Goal: Task Accomplishment & Management: Complete application form

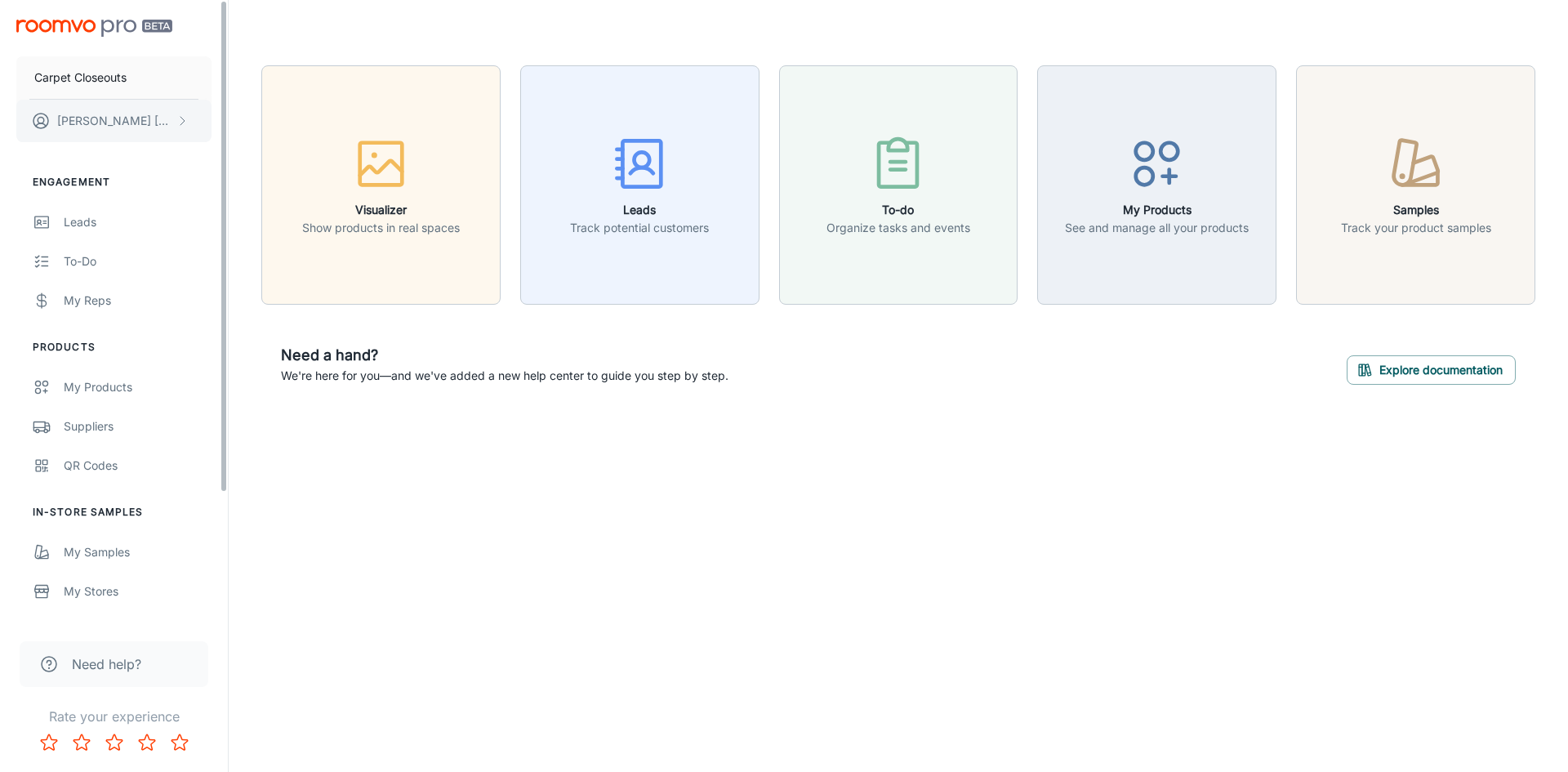
click at [151, 121] on p "[PERSON_NAME]" at bounding box center [114, 120] width 115 height 18
click at [239, 124] on li "User Profile" at bounding box center [255, 119] width 87 height 28
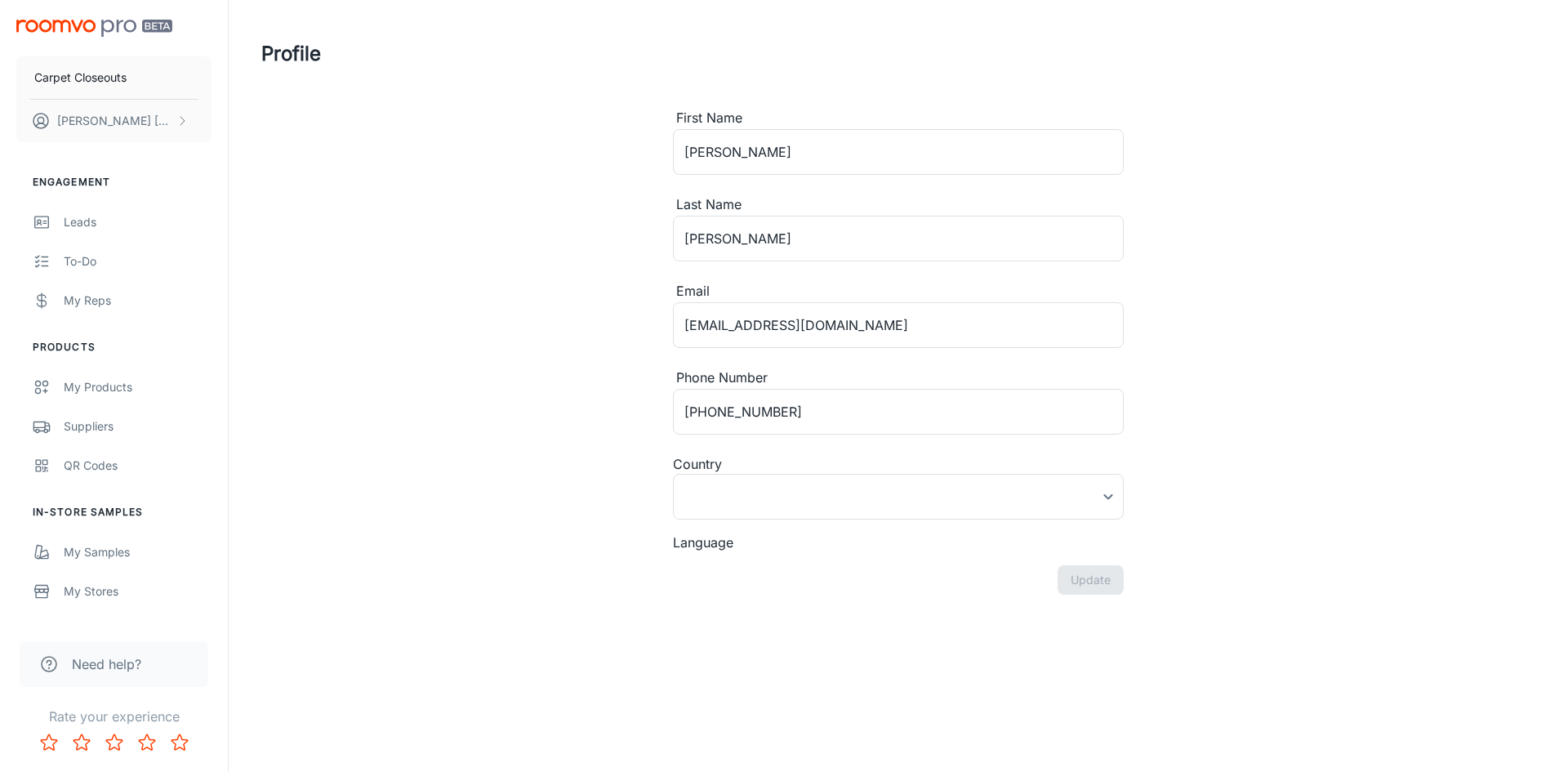
type input "[GEOGRAPHIC_DATA]"
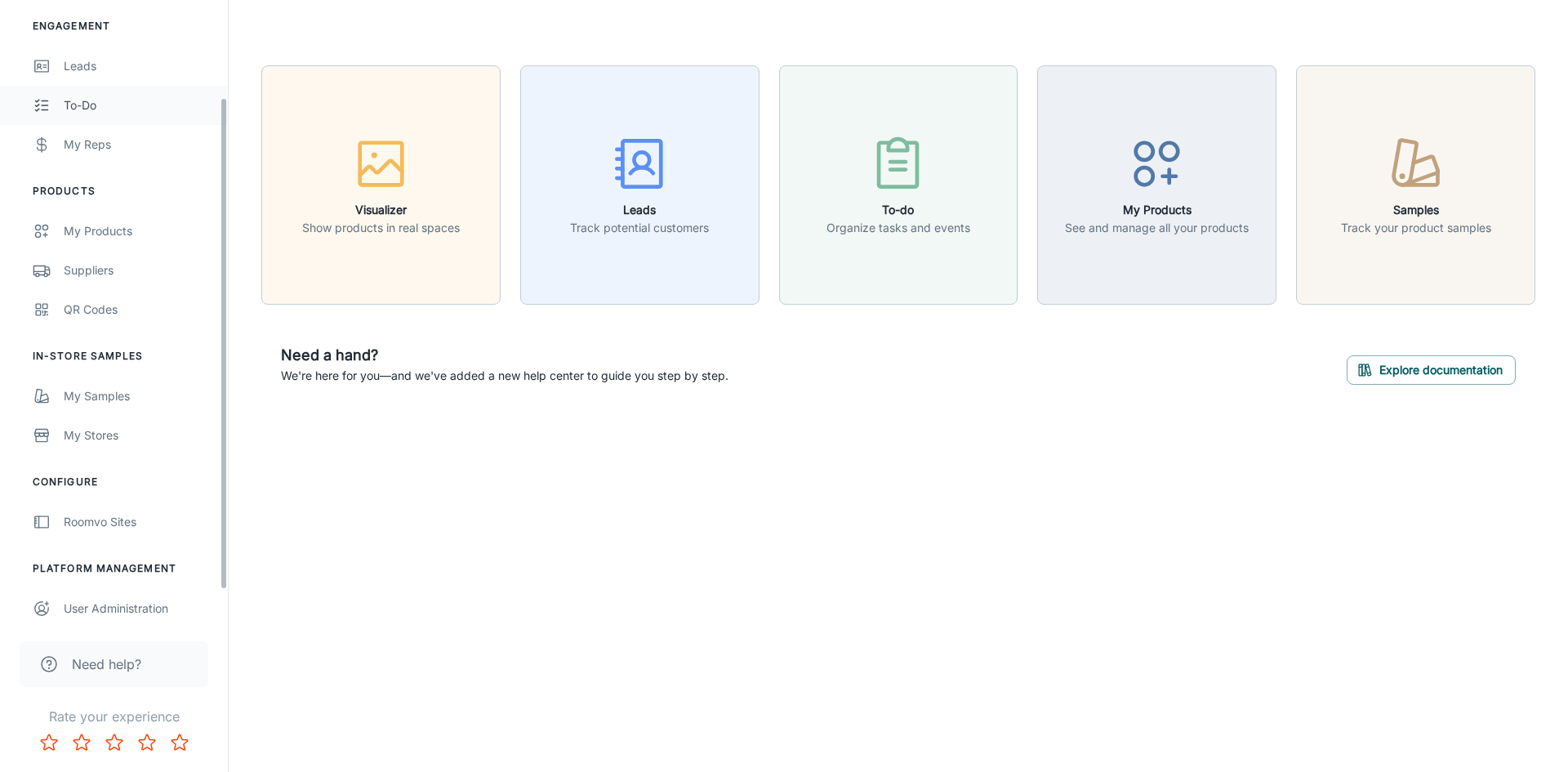
scroll to position [162, 0]
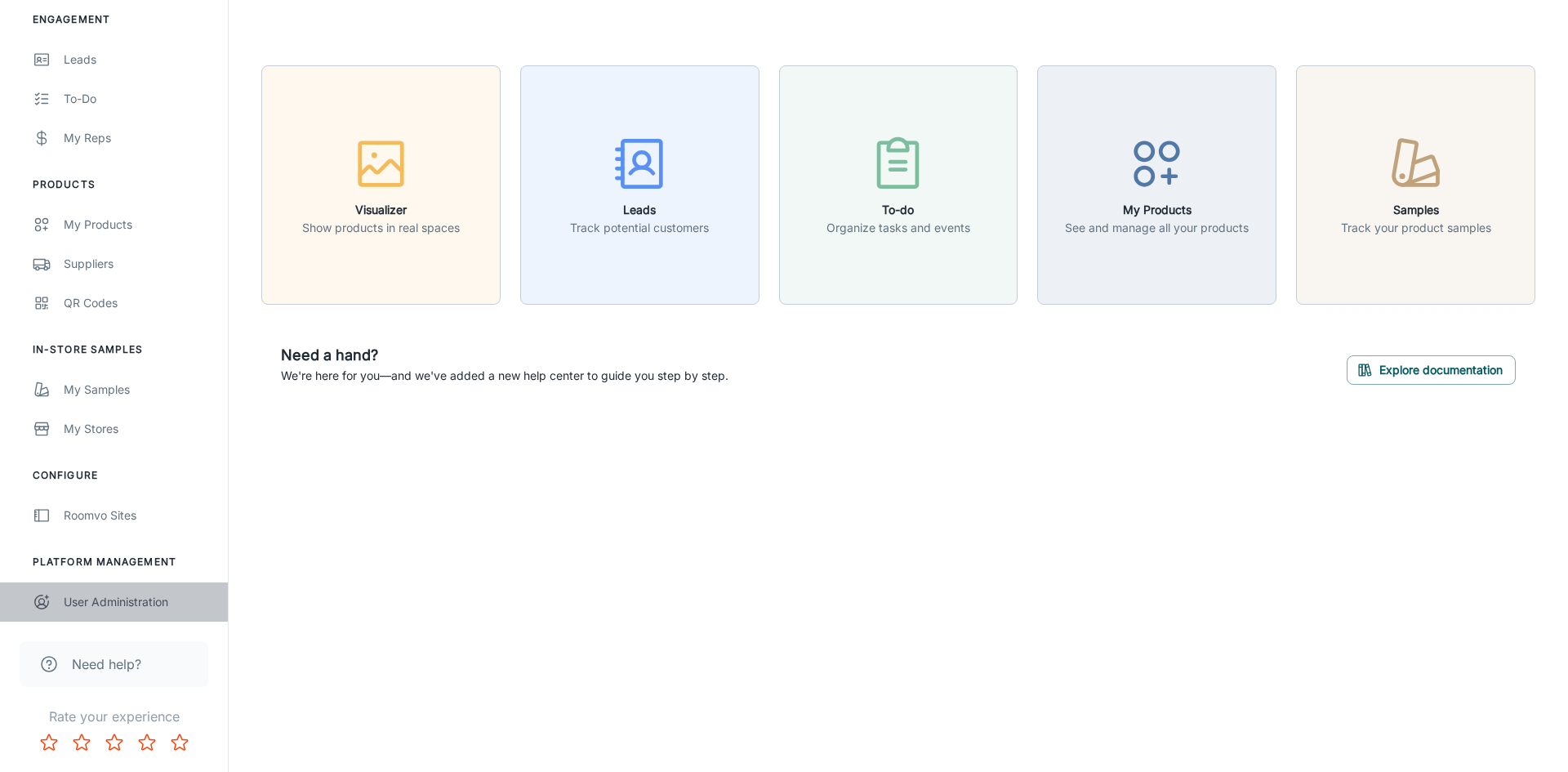
click at [134, 608] on div "User Administration" at bounding box center [137, 602] width 148 height 18
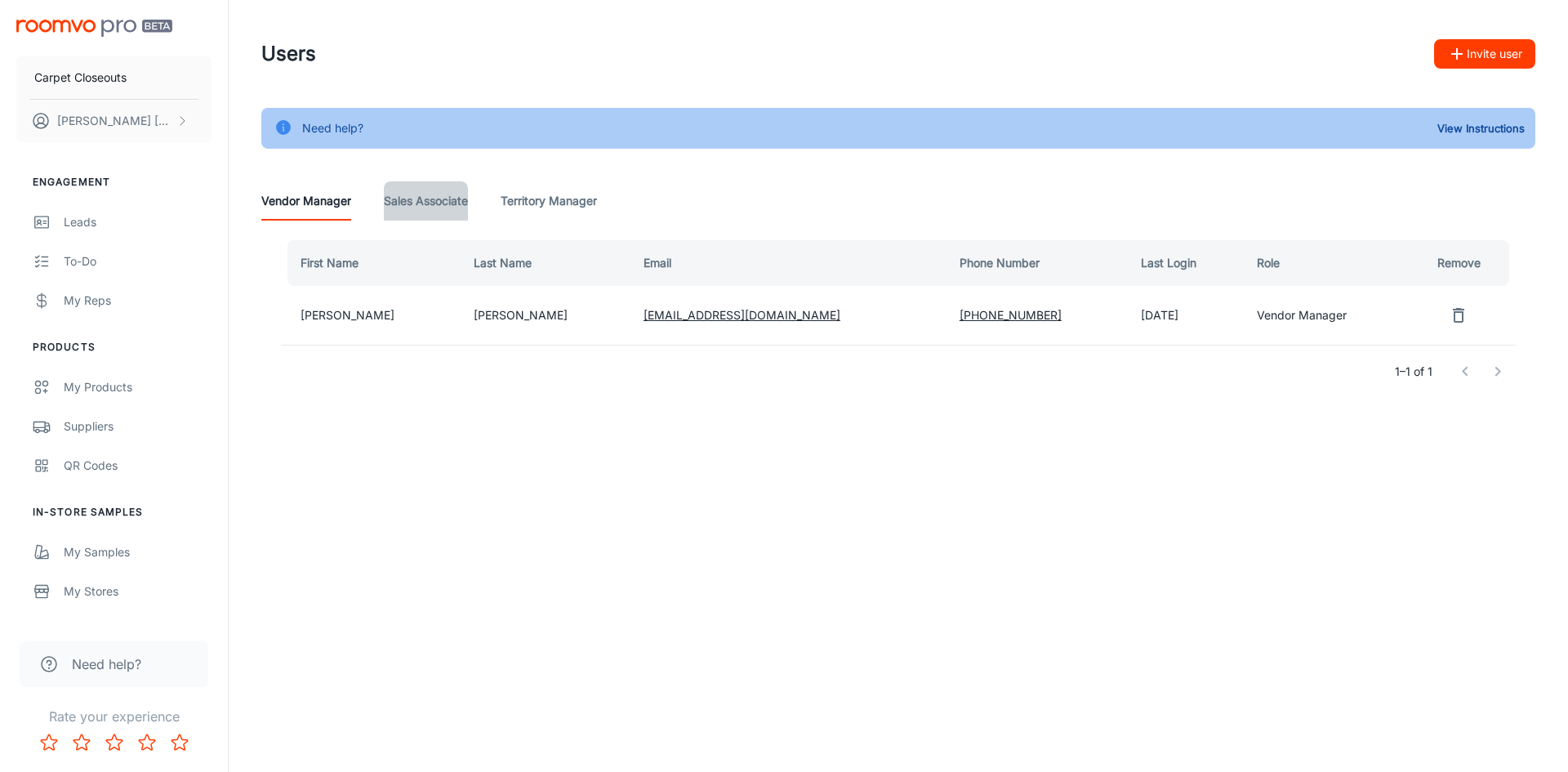
click at [416, 200] on Associate "Sales Associate" at bounding box center [426, 200] width 84 height 39
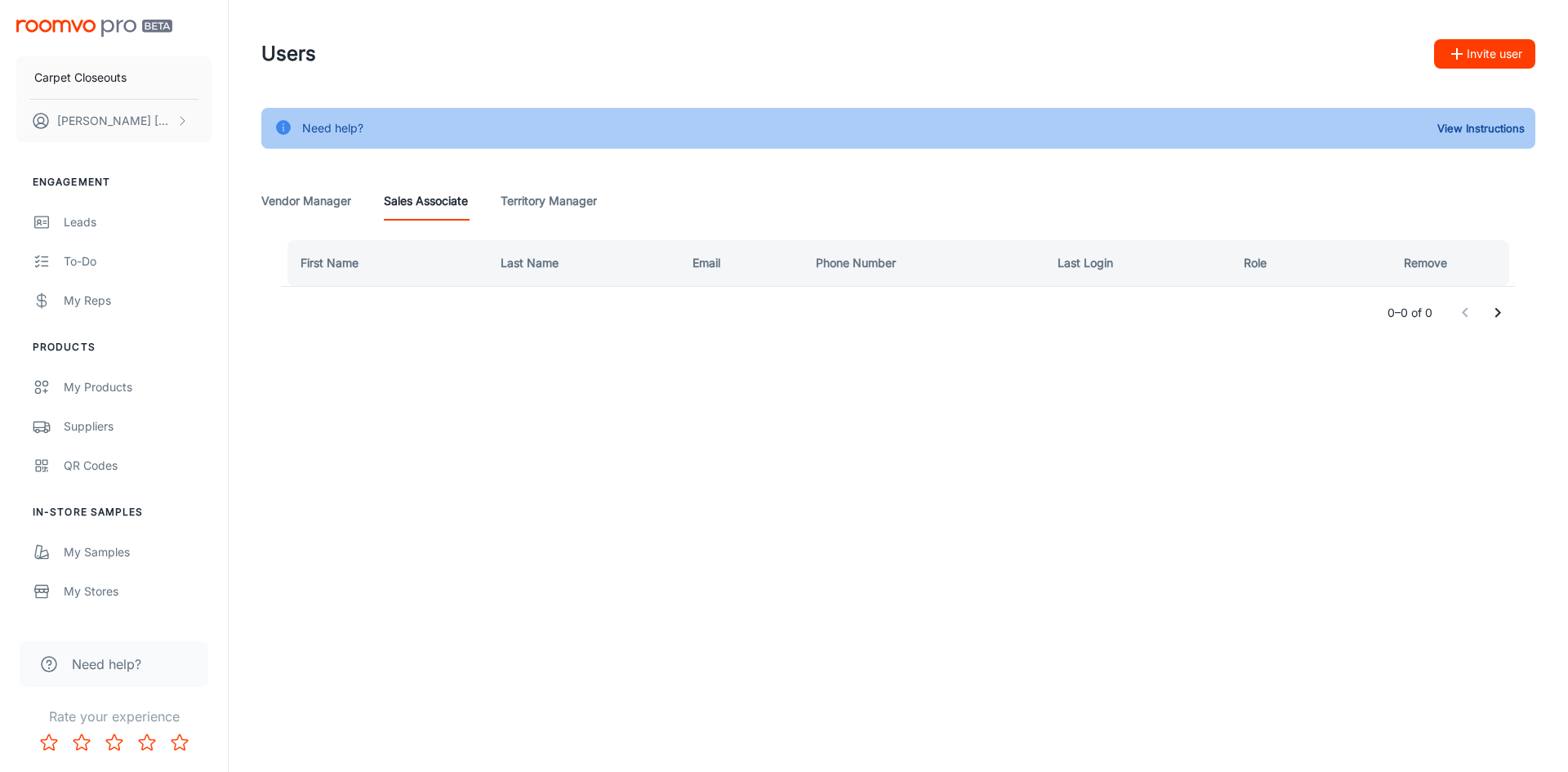
click at [541, 193] on Manager "Territory Manager" at bounding box center [549, 200] width 97 height 39
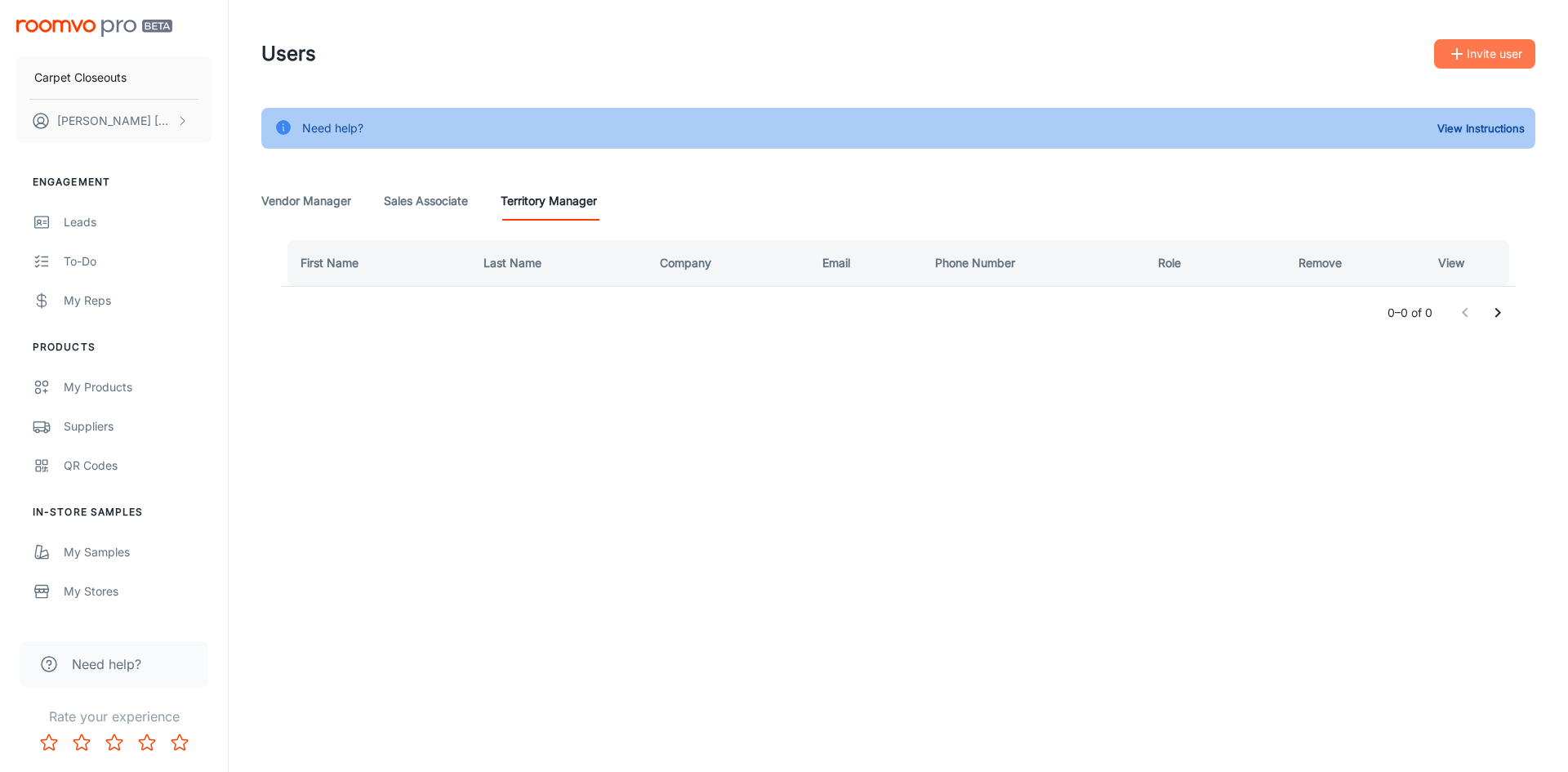
click at [1479, 56] on button "Invite user" at bounding box center [1485, 53] width 101 height 29
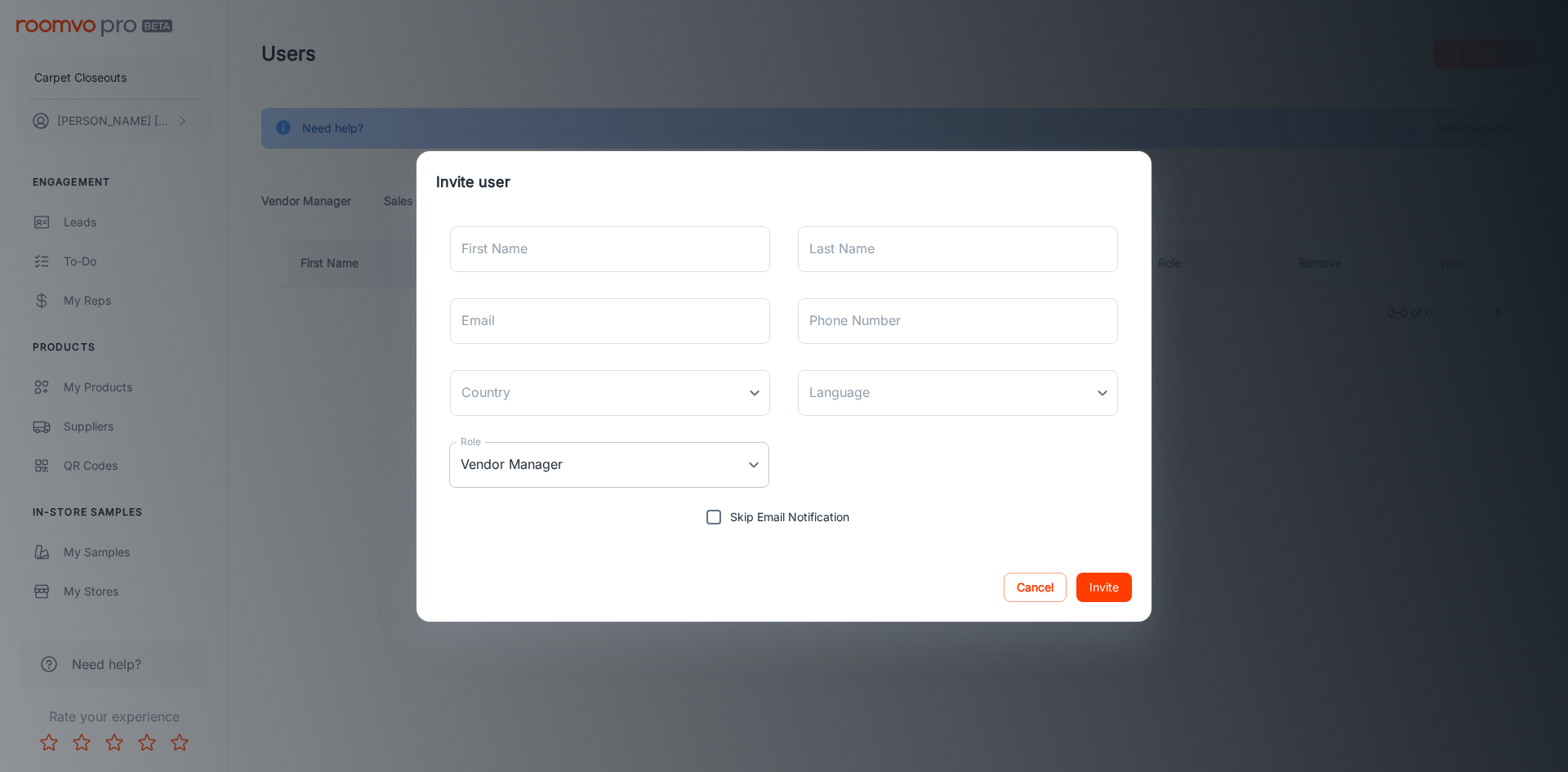
click at [753, 464] on body "Carpet Closeouts [PERSON_NAME] Engagement Leads To-do My Reps Products My Produ…" at bounding box center [784, 386] width 1568 height 772
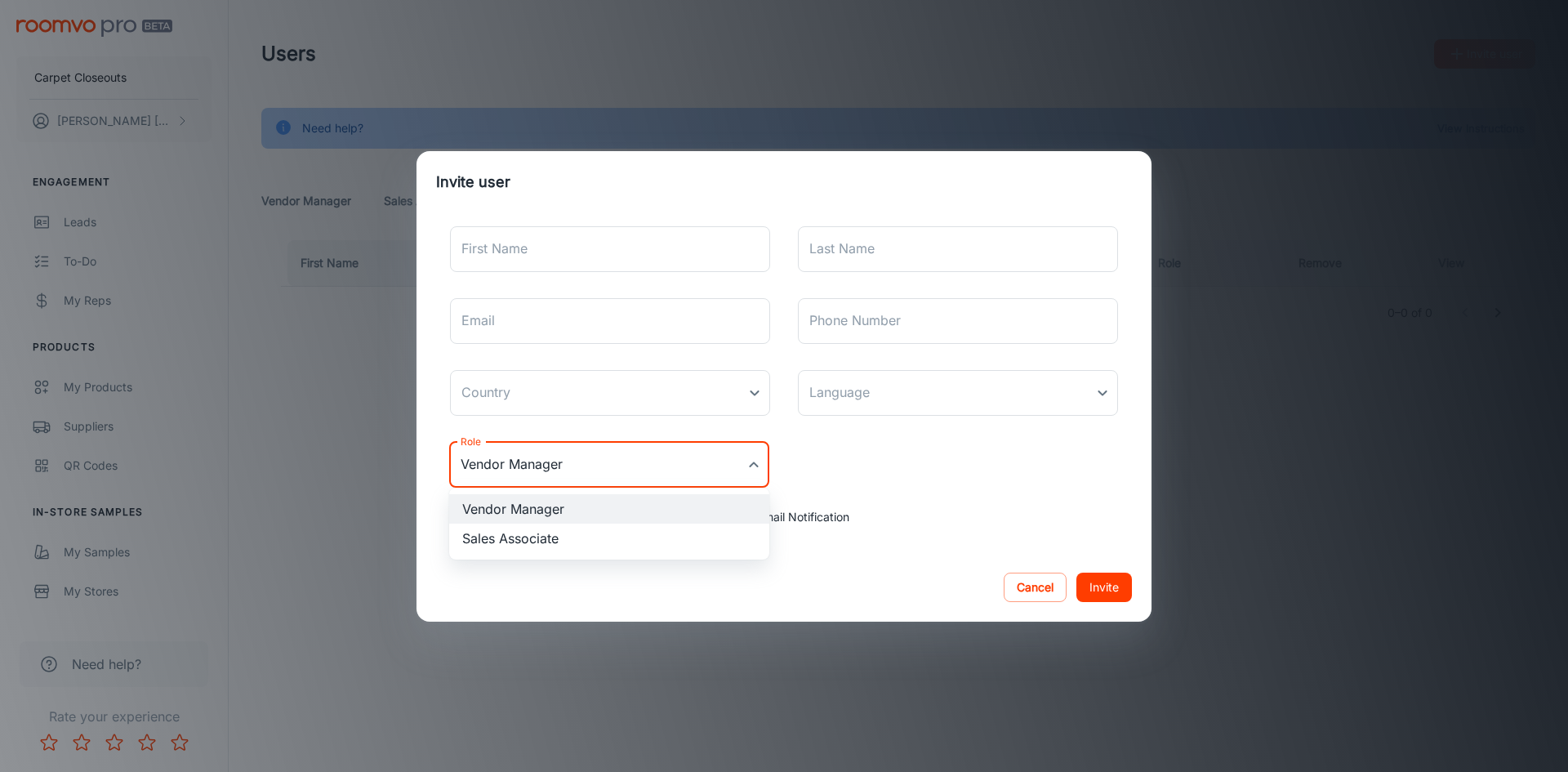
click at [493, 251] on div at bounding box center [784, 386] width 1568 height 772
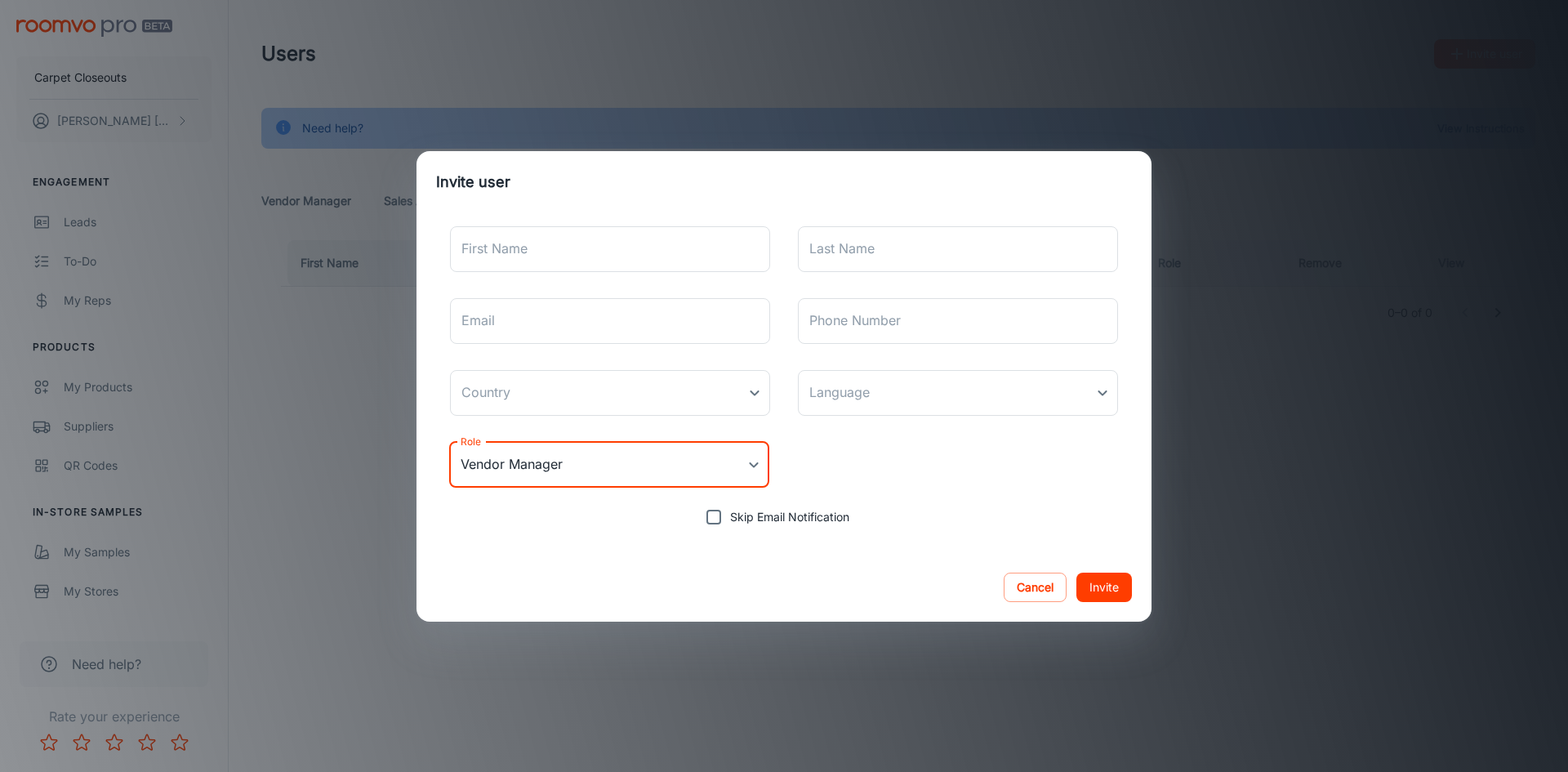
click at [939, 517] on div "First Name First Name Last Name Last Name Email Email Phone Number Phone Number…" at bounding box center [784, 374] width 696 height 321
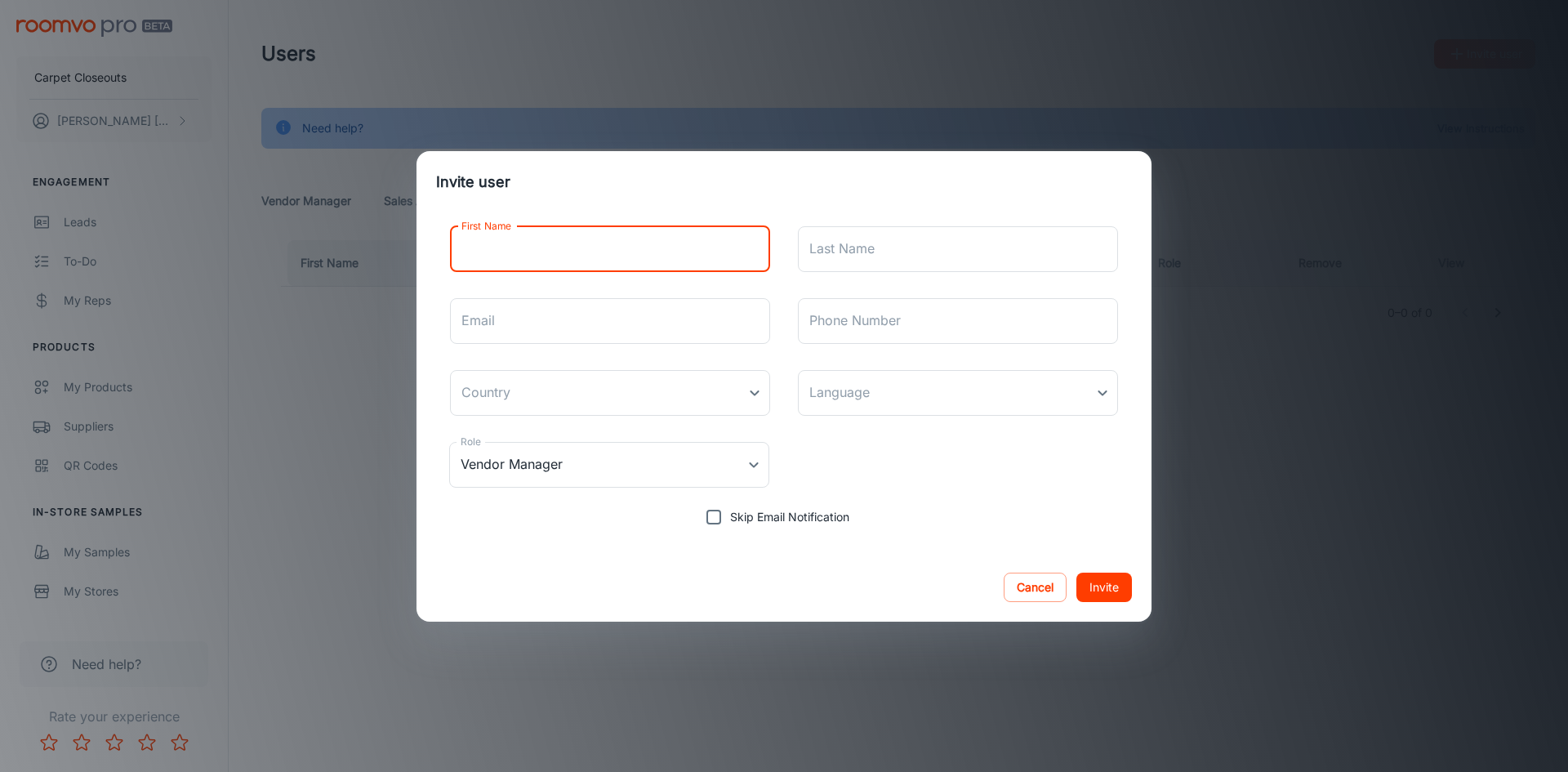
click at [610, 254] on input "First Name" at bounding box center [611, 249] width 320 height 46
type input "[PERSON_NAME]"
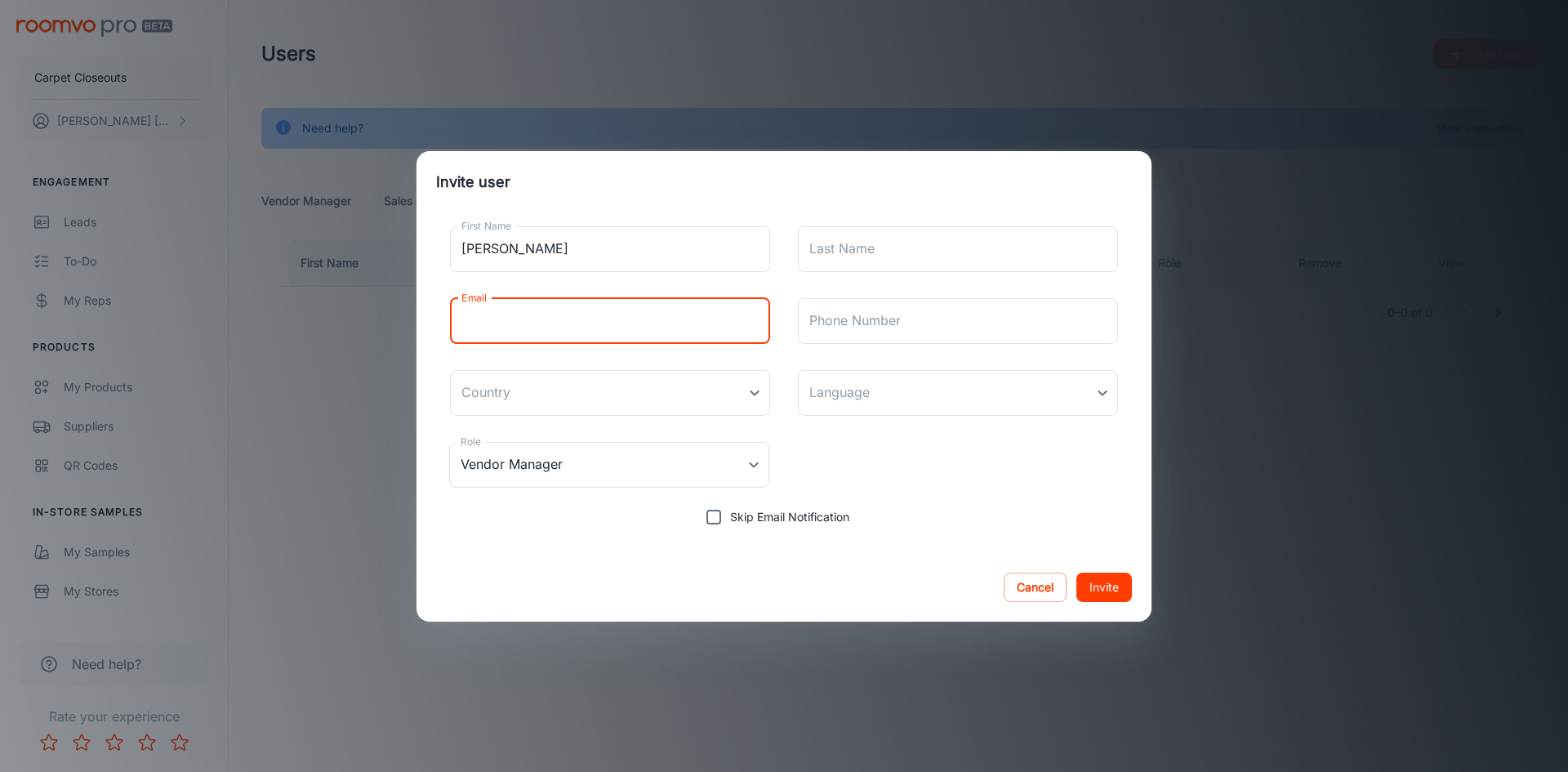
paste input "[EMAIL_ADDRESS][DOMAIN_NAME]>"
type input "[EMAIL_ADDRESS][DOMAIN_NAME]"
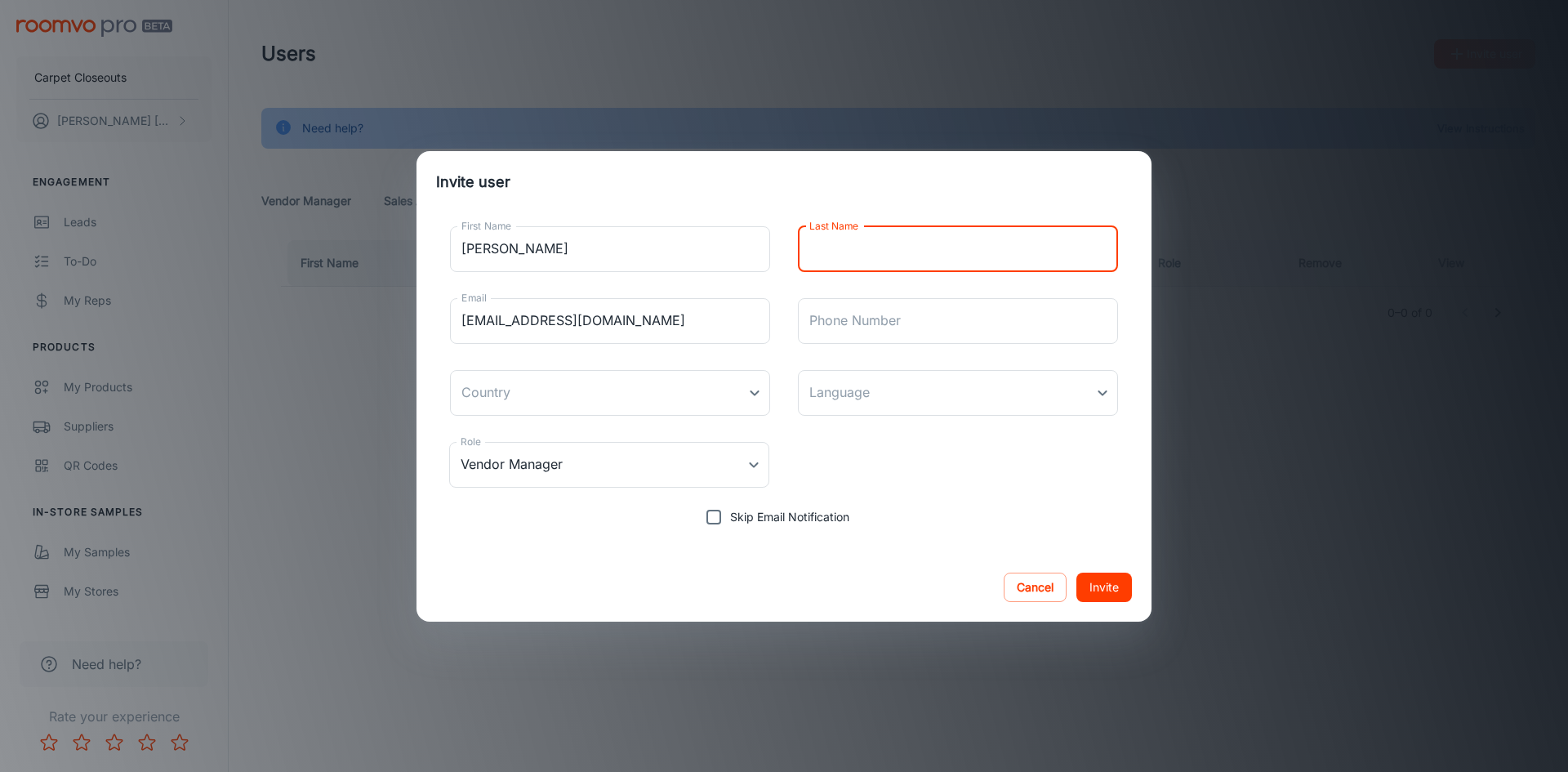
click at [824, 238] on input "Last Name" at bounding box center [958, 249] width 320 height 46
type input "[PERSON_NAME]"
click at [757, 393] on body "Carpet Closeouts [PERSON_NAME] Engagement Leads To-do My Reps Products My Produ…" at bounding box center [784, 386] width 1568 height 772
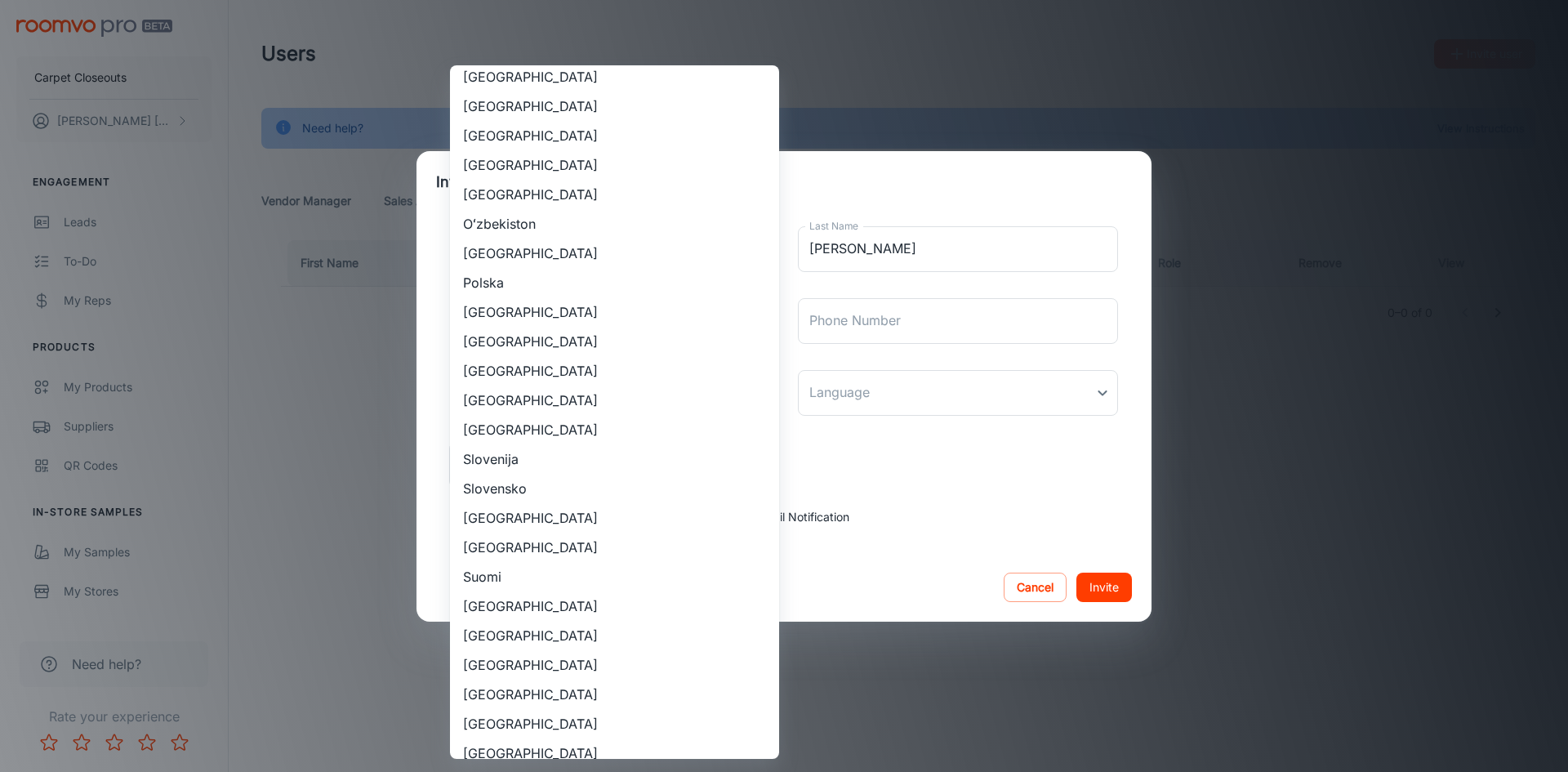
scroll to position [1389, 0]
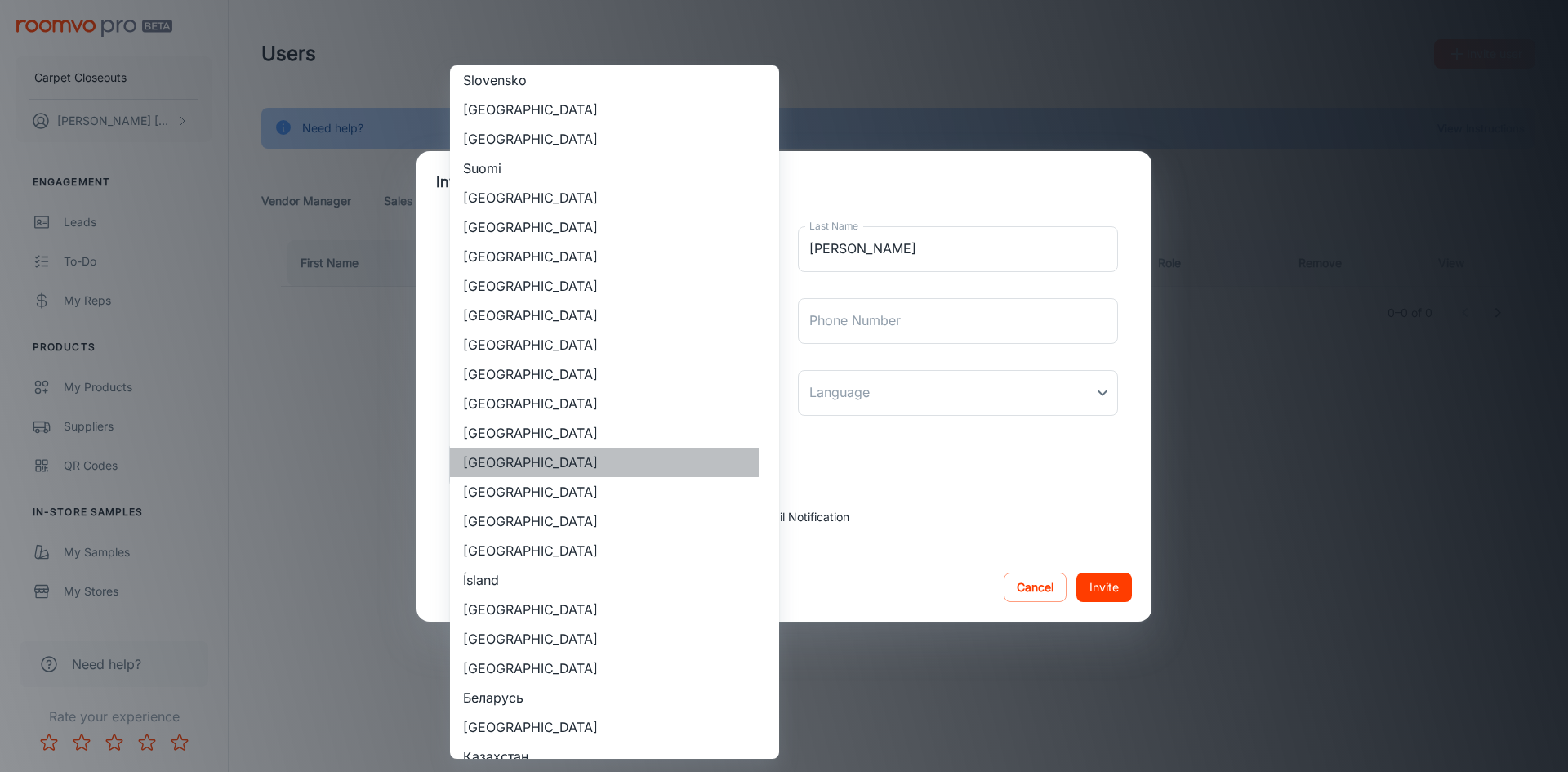
click at [540, 458] on li "[GEOGRAPHIC_DATA]" at bounding box center [614, 462] width 329 height 29
type input "[GEOGRAPHIC_DATA]"
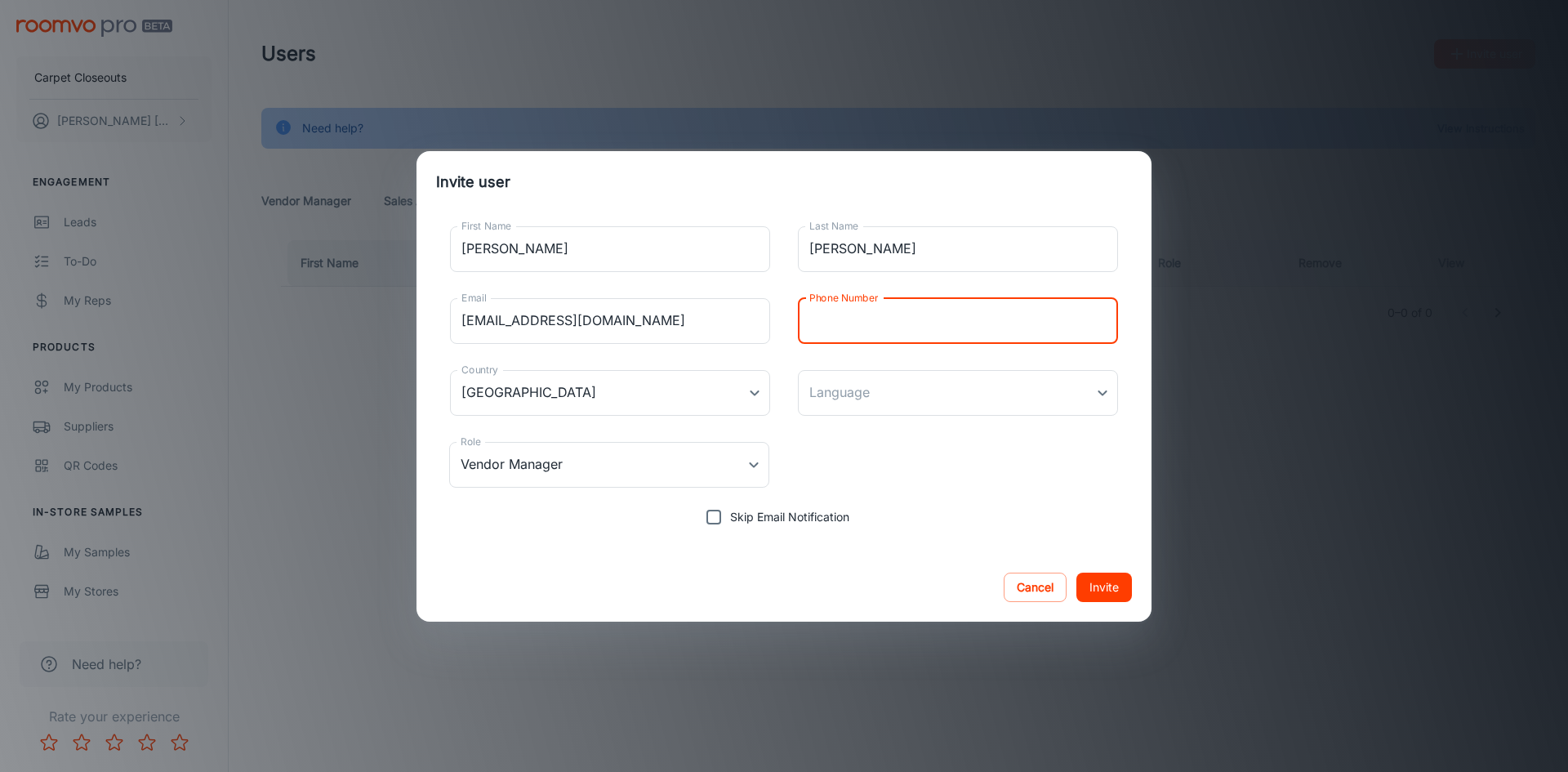
paste input "[PHONE_NUMBER]"
type input "[PHONE_NUMBER]"
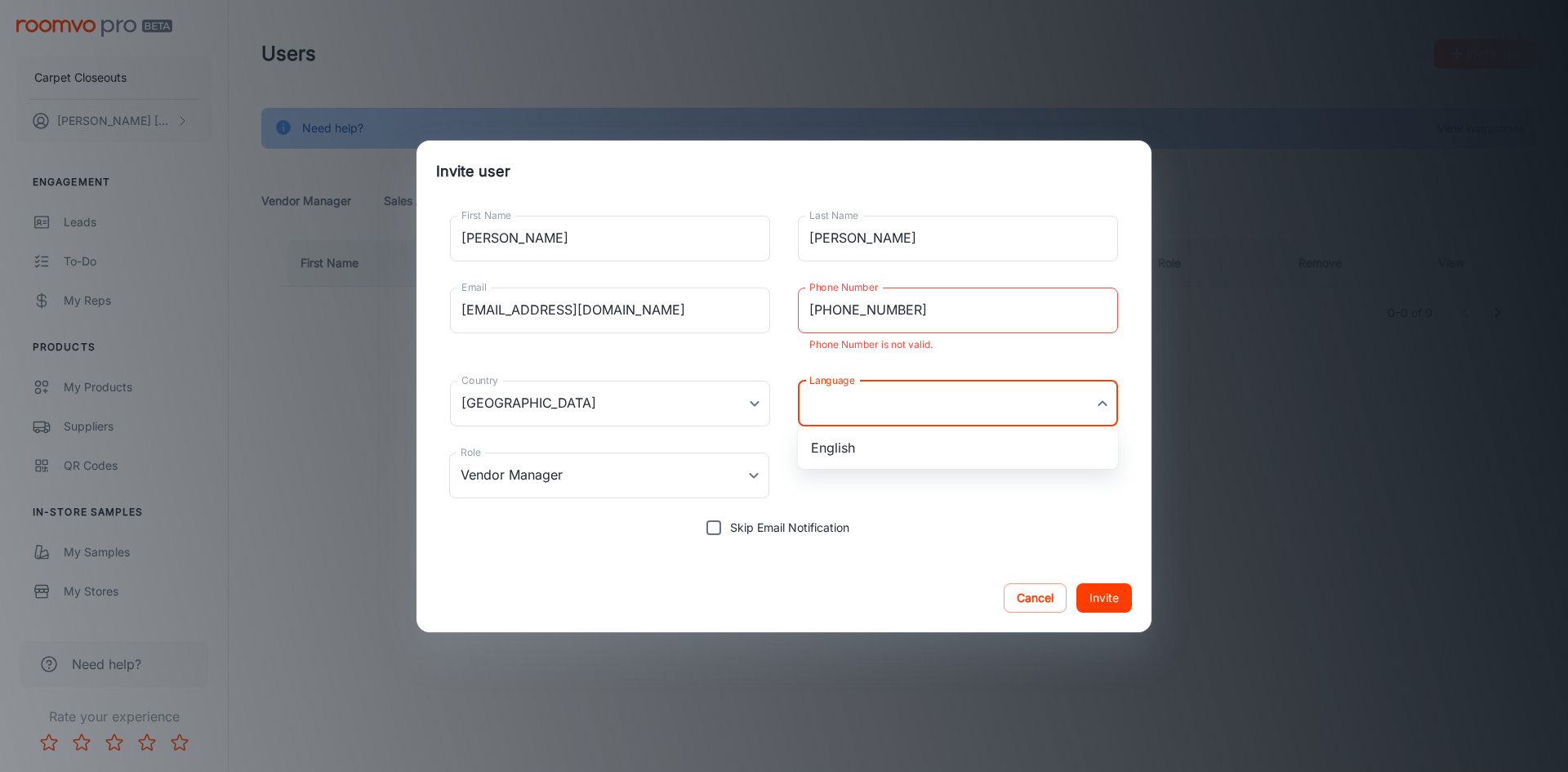
click at [852, 399] on body "Carpet Closeouts [PERSON_NAME] Engagement Leads To-do My Reps Products My Produ…" at bounding box center [784, 386] width 1568 height 772
click at [844, 442] on li "English" at bounding box center [958, 448] width 320 height 29
type input "en-us"
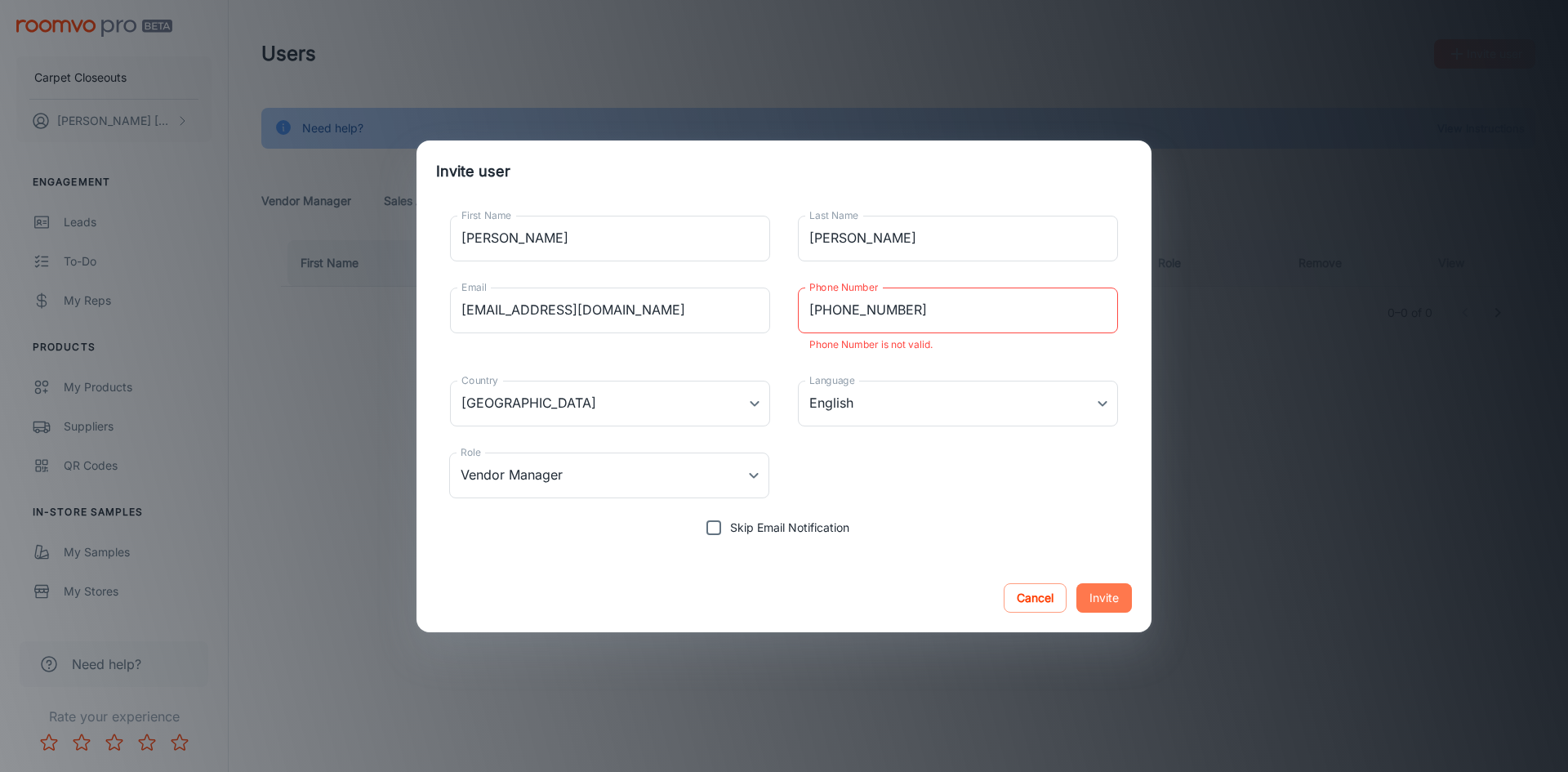
click at [1096, 594] on button "Invite" at bounding box center [1104, 597] width 56 height 29
click at [952, 312] on input "[PHONE_NUMBER]" at bounding box center [958, 310] width 320 height 46
click at [1099, 586] on button "Invite" at bounding box center [1104, 597] width 56 height 29
click at [908, 307] on input "[PHONE_NUMBER]" at bounding box center [958, 310] width 320 height 46
click at [871, 313] on input "[PHONE_NUMBER]" at bounding box center [958, 310] width 320 height 46
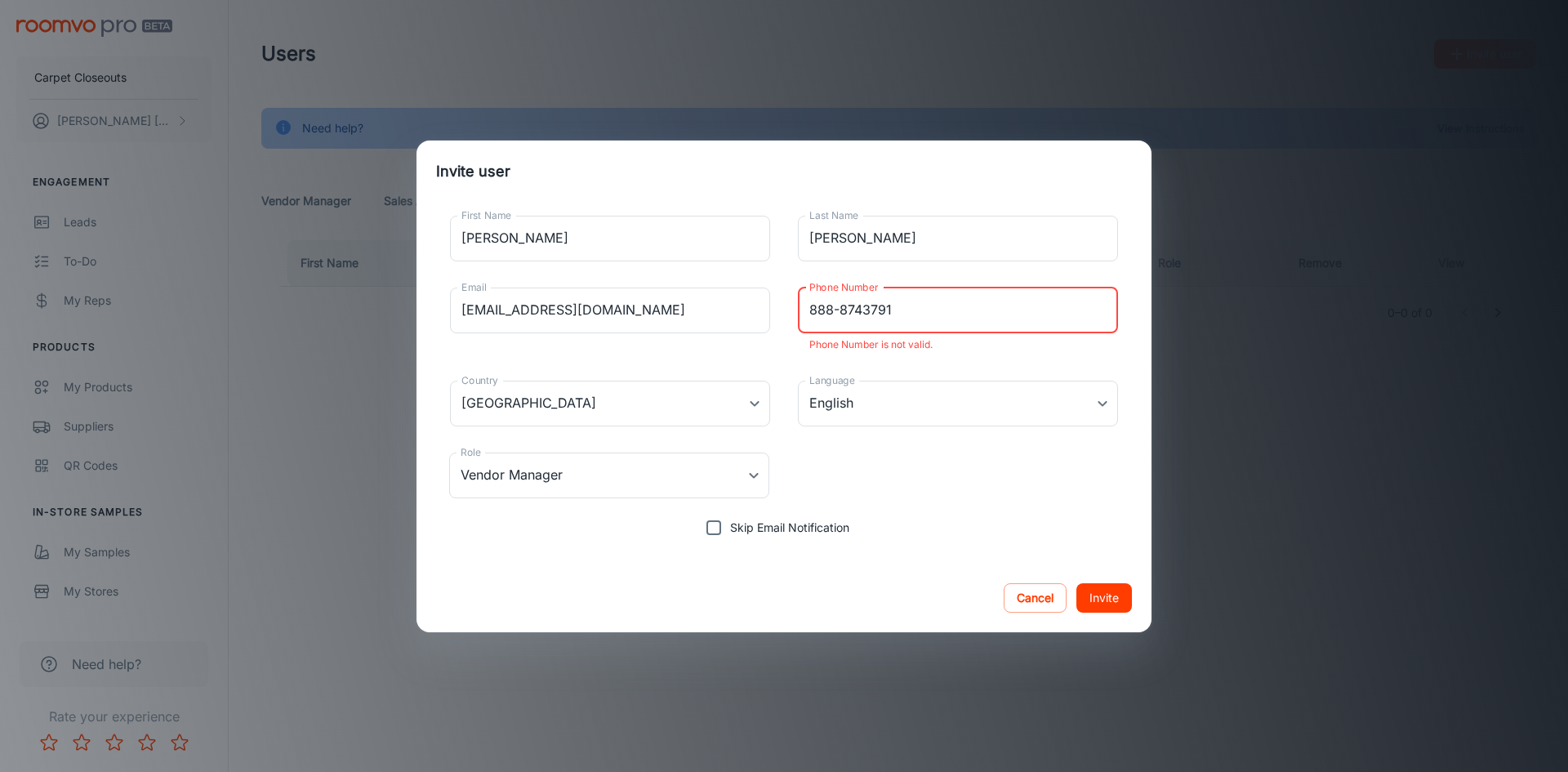
click at [838, 315] on input "888-8743791" at bounding box center [958, 310] width 320 height 46
click at [963, 347] on p "Phone Number is not valid." at bounding box center [958, 344] width 298 height 20
drag, startPoint x: 928, startPoint y: 313, endPoint x: 776, endPoint y: 336, distance: 153.7
click at [781, 335] on div "First Name [PERSON_NAME] First Name Last Name [PERSON_NAME] Last Name Email [EM…" at bounding box center [784, 374] width 696 height 341
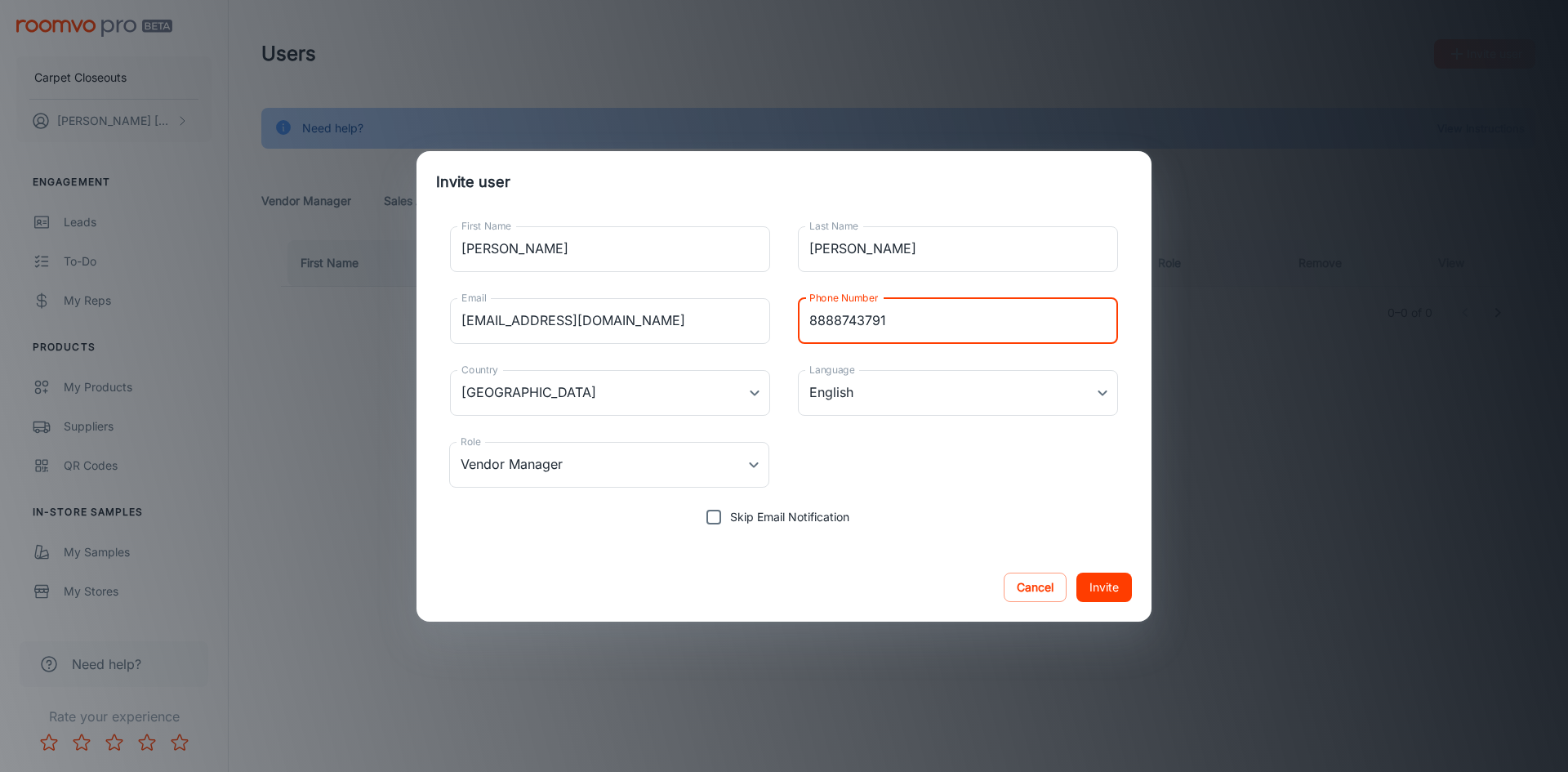
type input "8888743791"
click at [923, 490] on div "Role Vendor Manager Vendor Manager Role" at bounding box center [784, 465] width 696 height 72
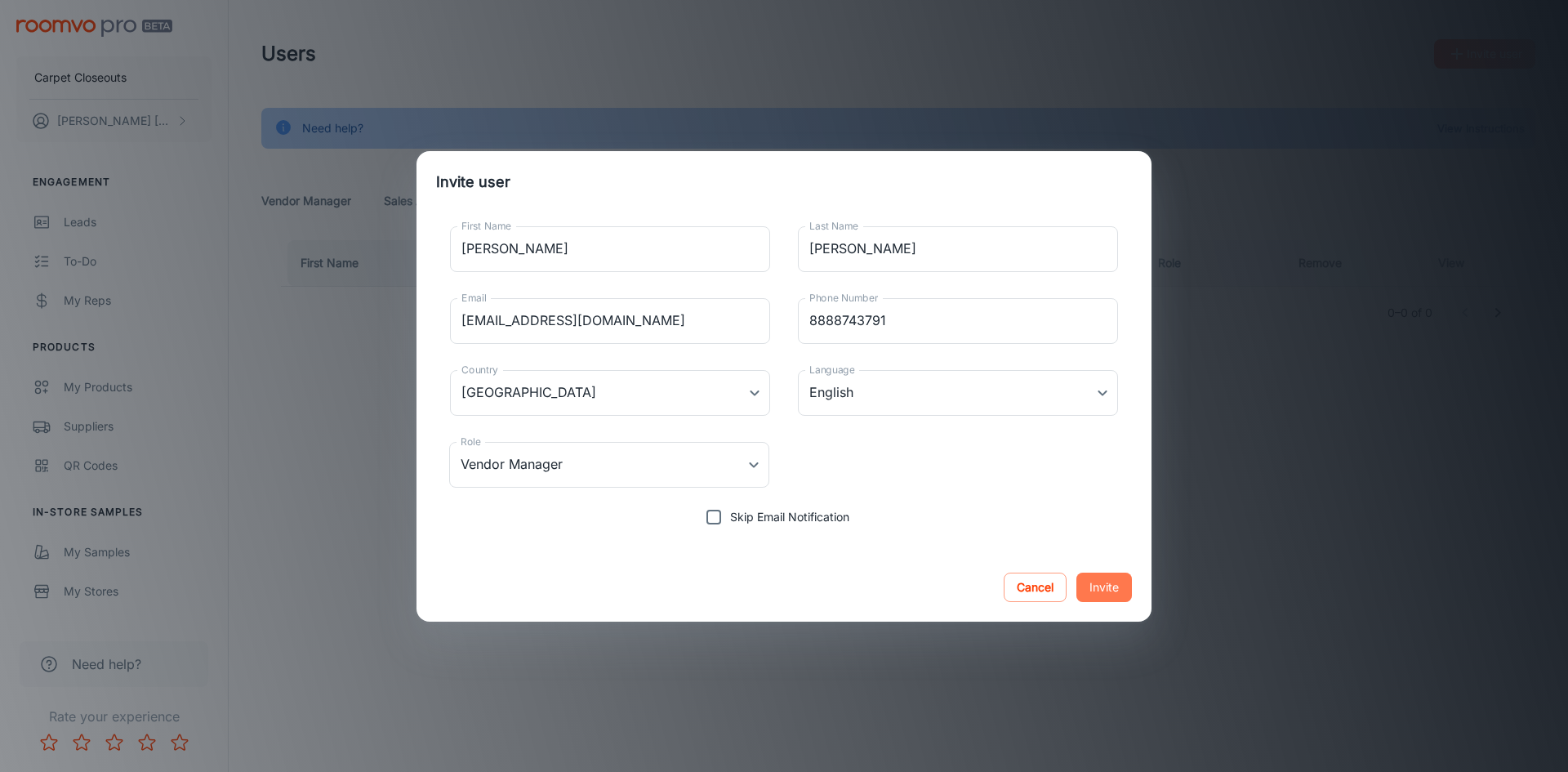
click at [1099, 592] on button "Invite" at bounding box center [1104, 587] width 56 height 29
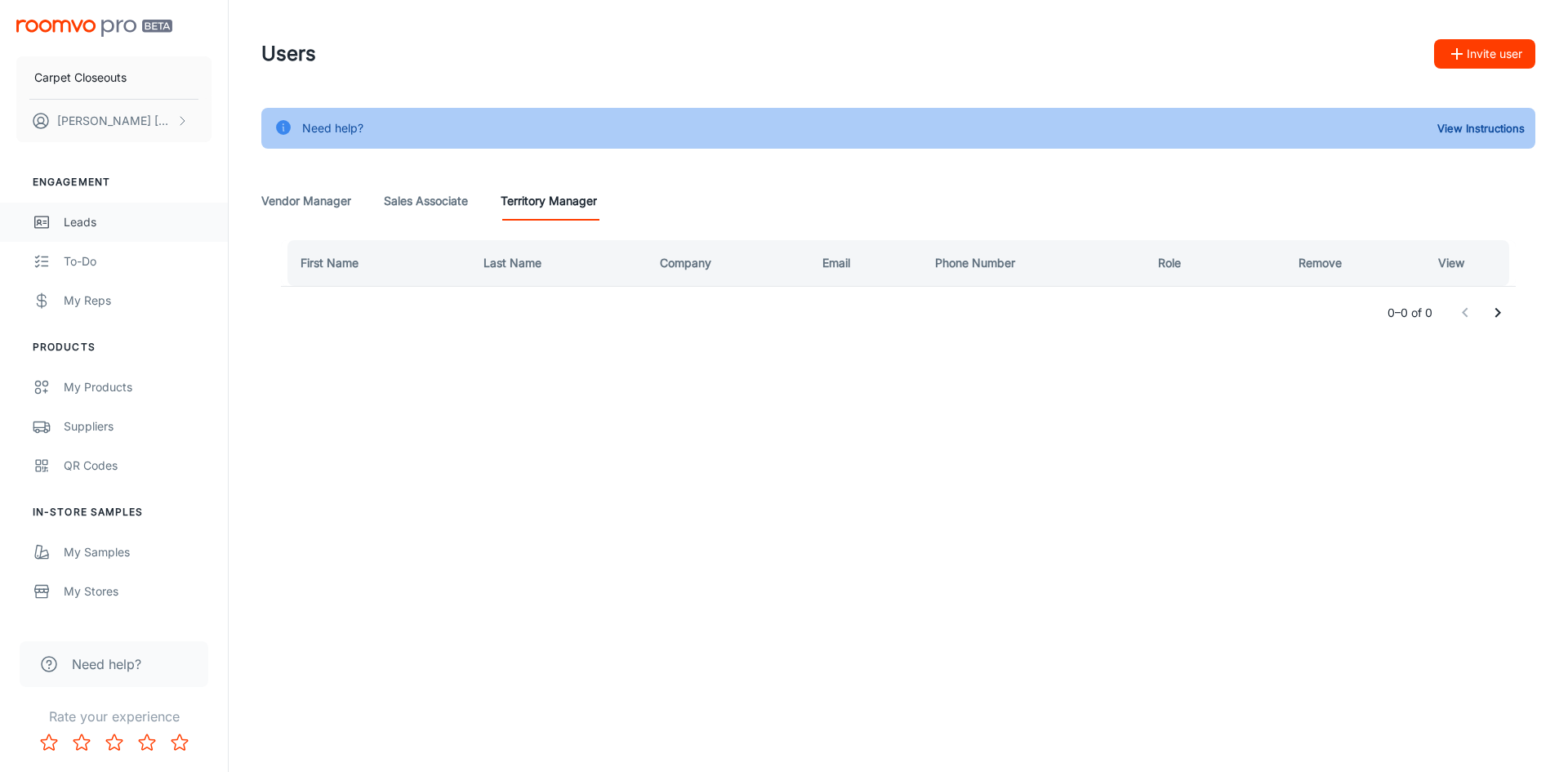
click at [92, 221] on div "Leads" at bounding box center [137, 222] width 148 height 18
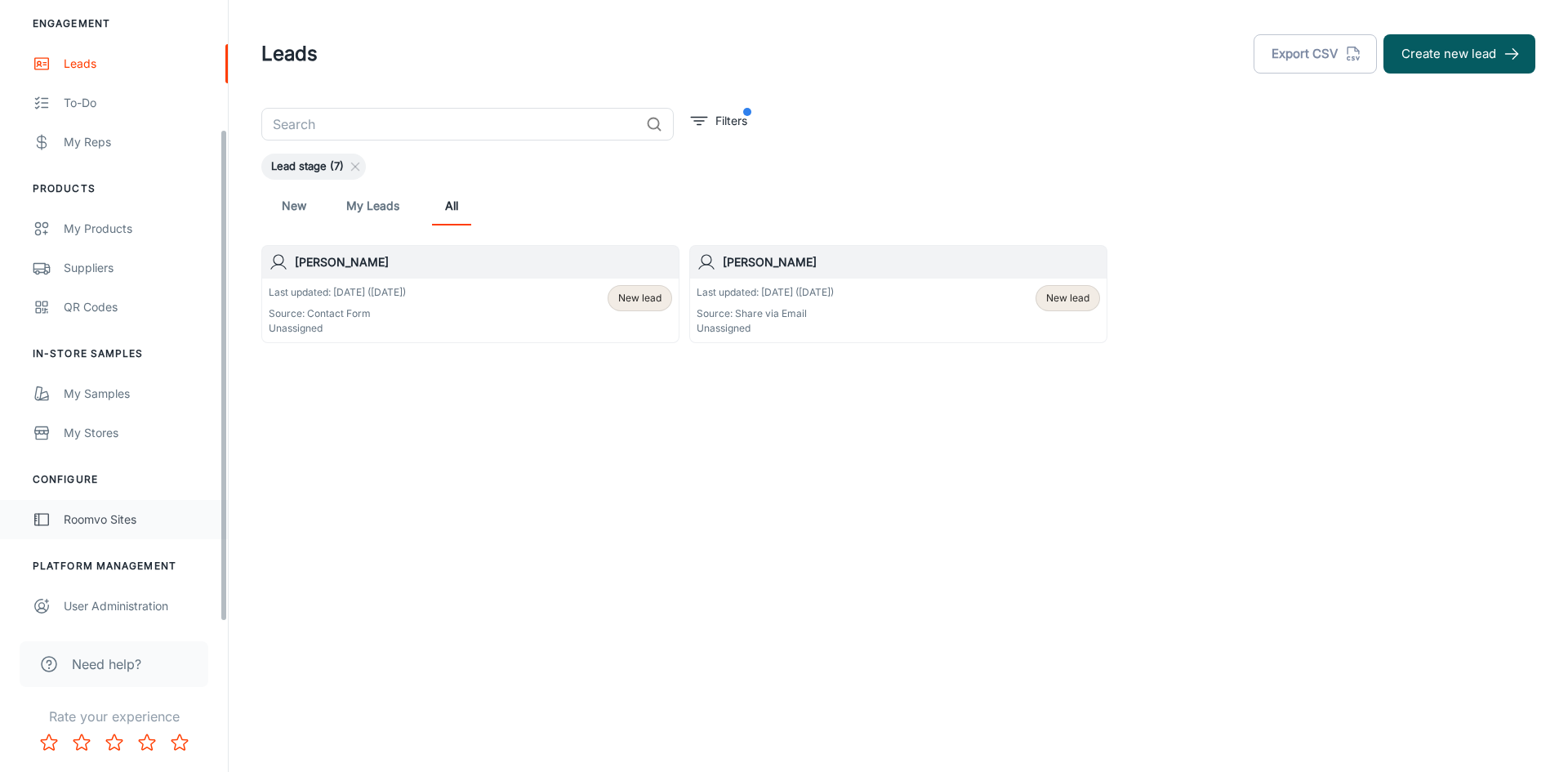
scroll to position [162, 0]
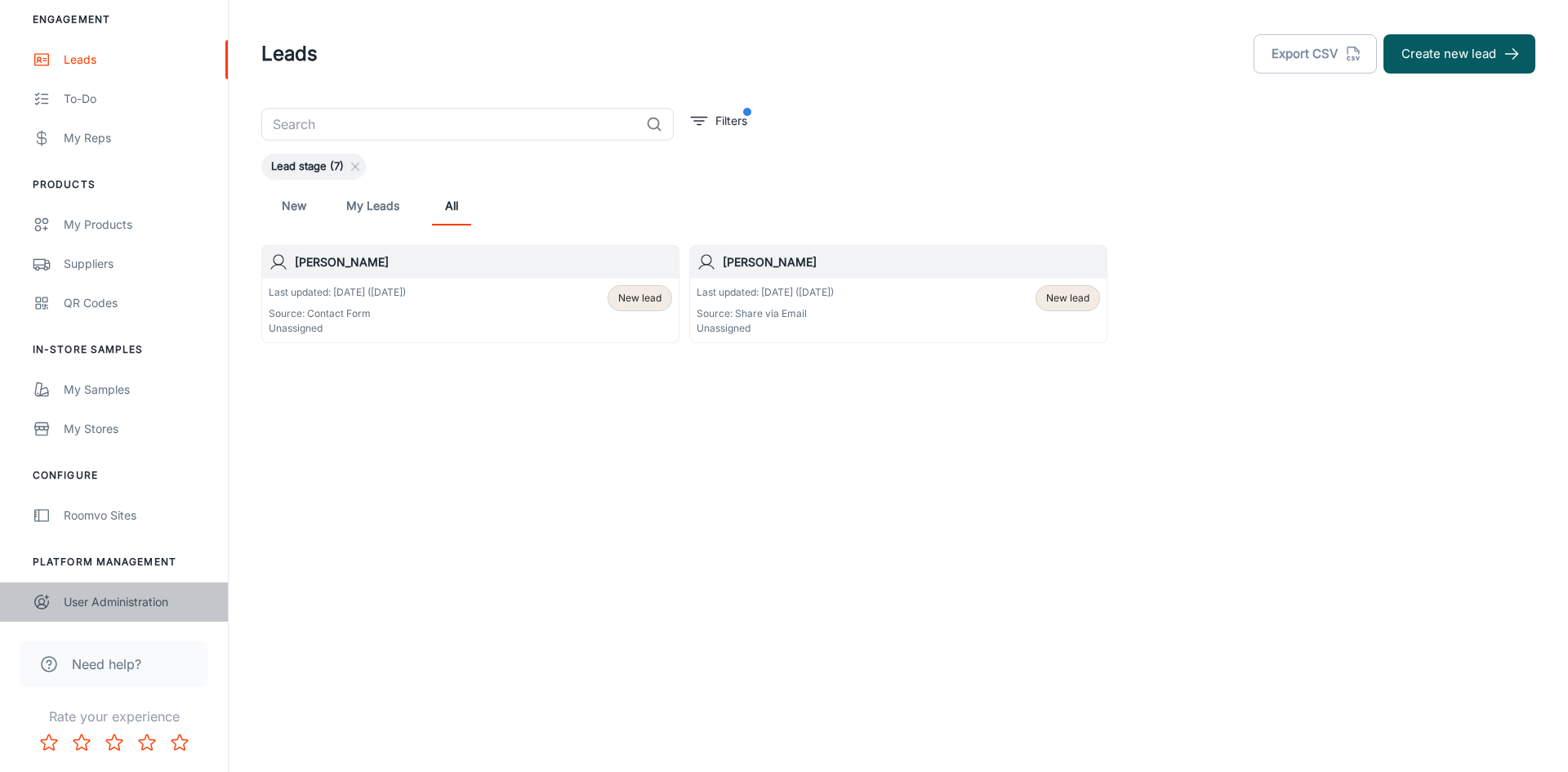
click at [122, 605] on div "User Administration" at bounding box center [137, 602] width 148 height 18
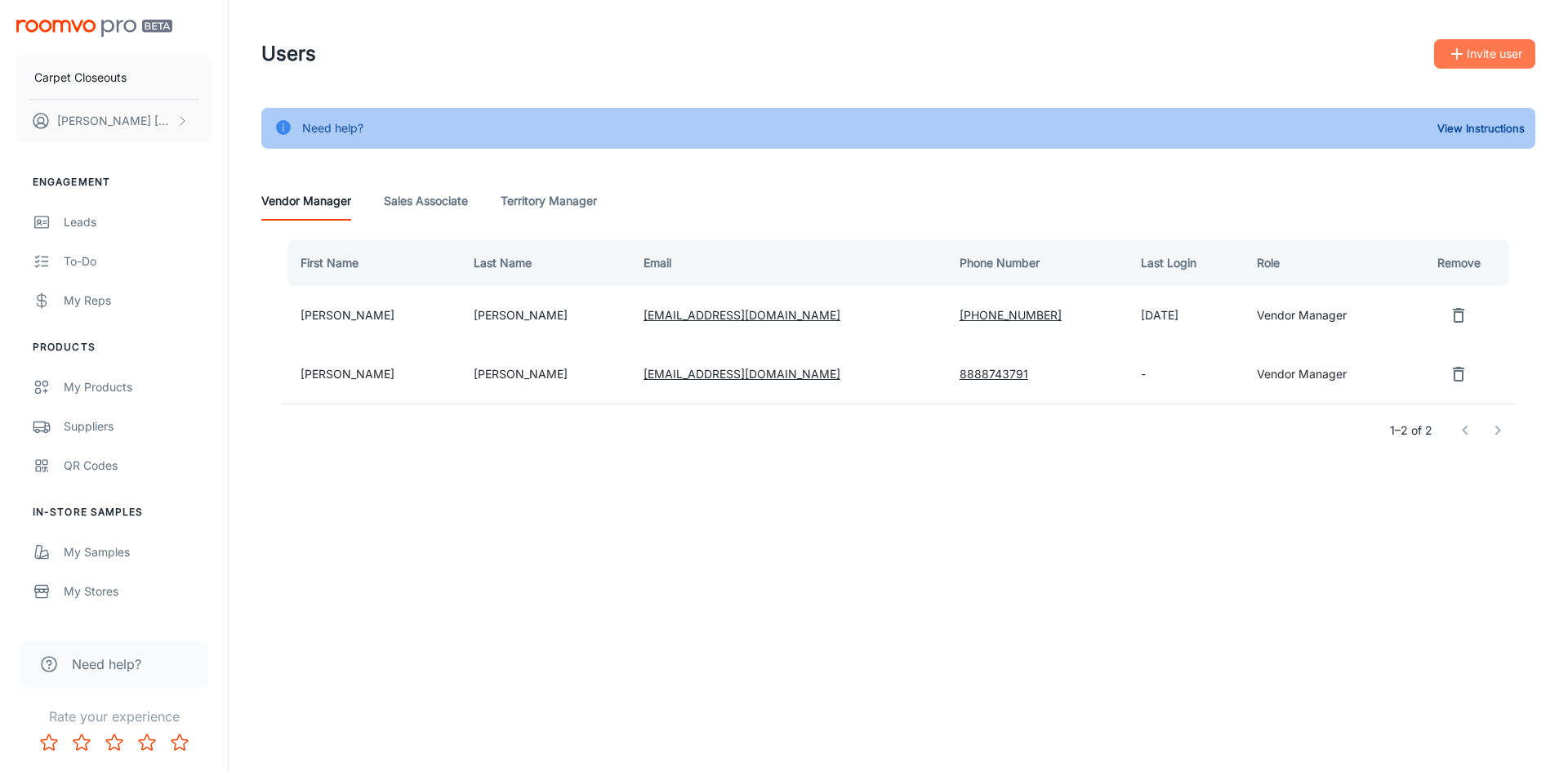
click at [1479, 57] on button "Invite user" at bounding box center [1485, 53] width 101 height 29
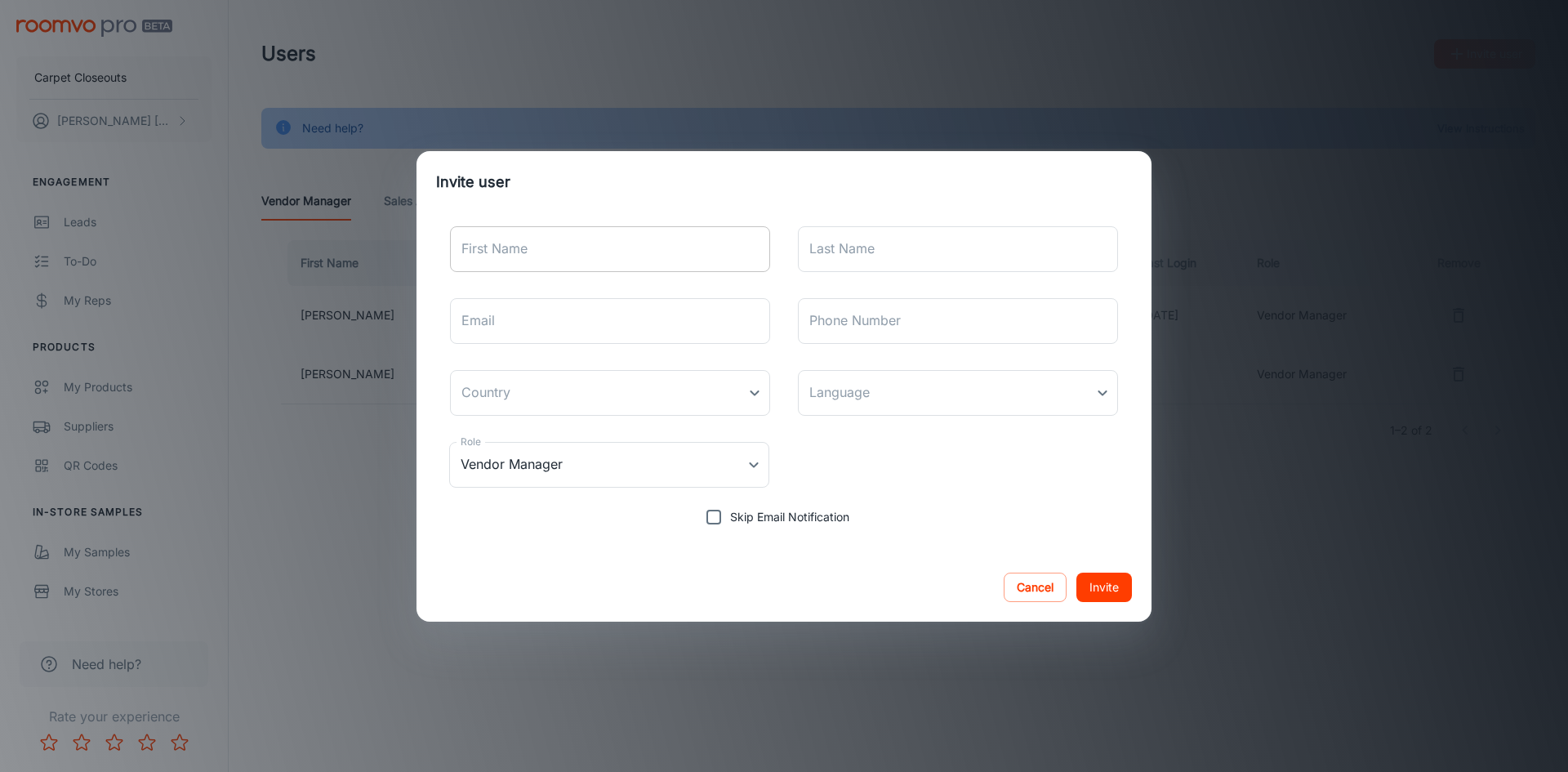
click at [504, 251] on input "First Name" at bounding box center [611, 249] width 320 height 46
type input "Cy"
click at [829, 244] on input "Last Name" at bounding box center [958, 249] width 320 height 46
type input "[PERSON_NAME]"
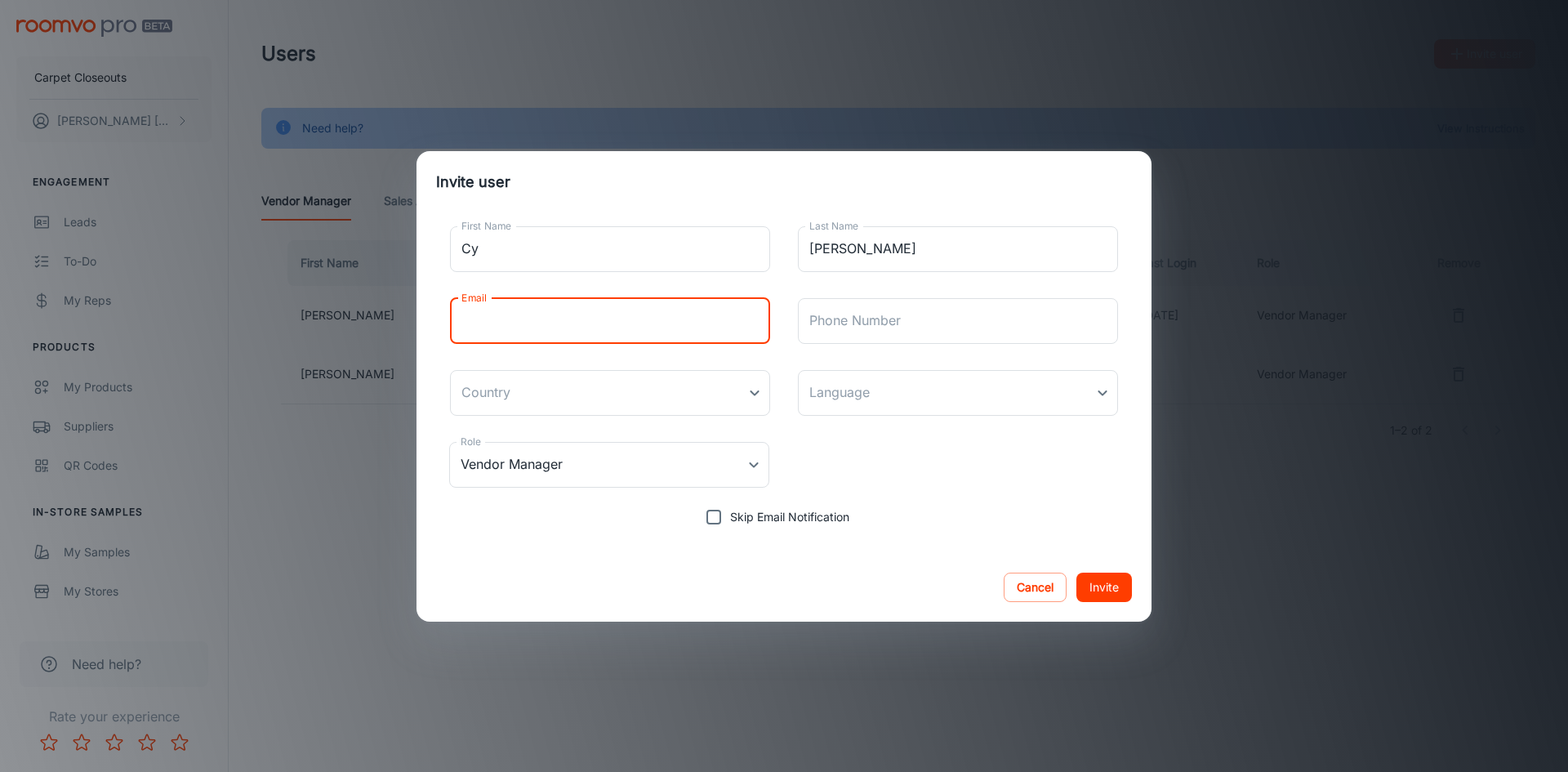
click at [535, 323] on input "Email" at bounding box center [611, 321] width 320 height 46
type input "[EMAIL_ADDRESS][DOMAIN_NAME]"
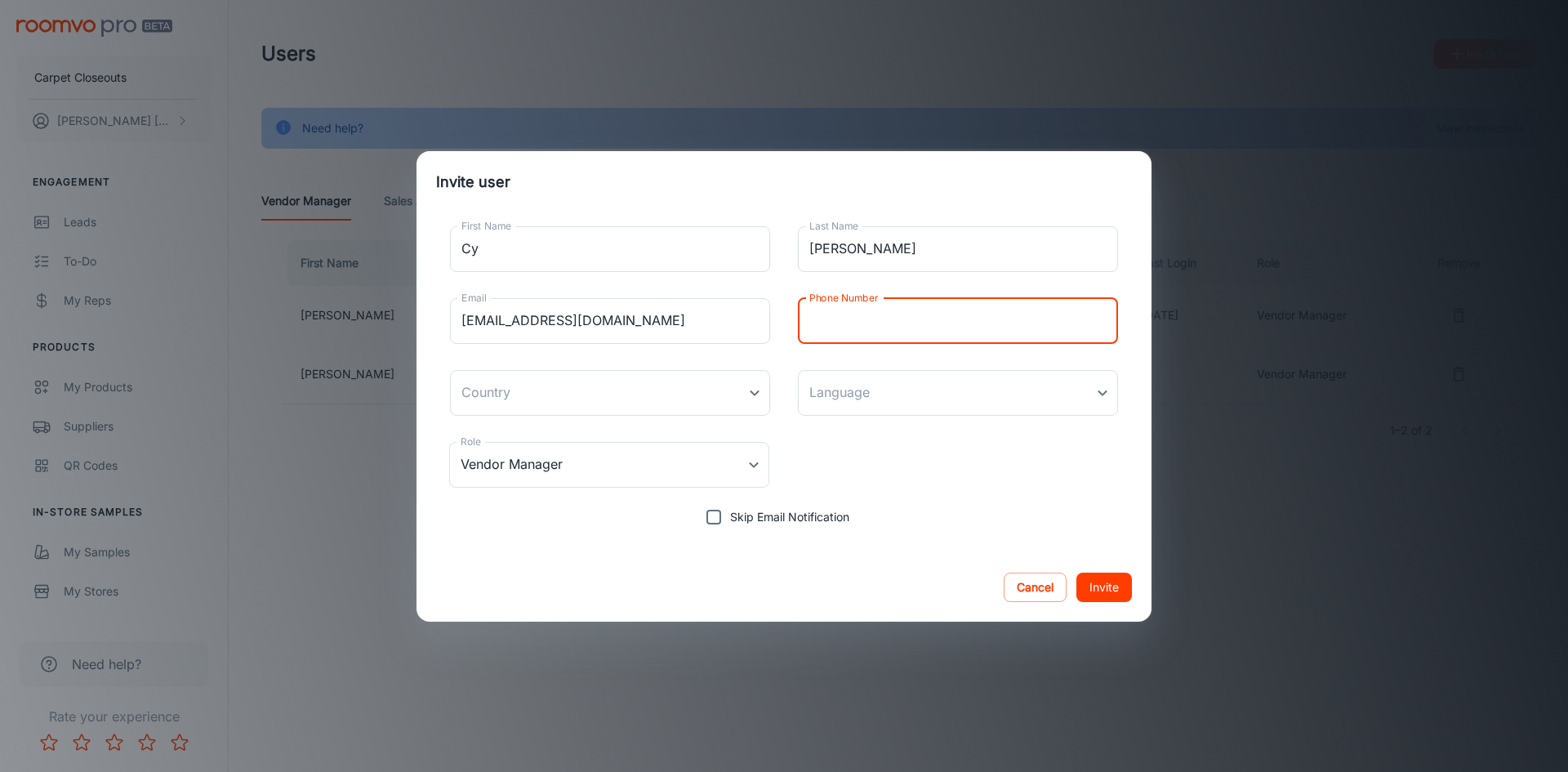
click at [826, 330] on input "Phone Number" at bounding box center [958, 321] width 320 height 46
type input "[PHONE_NUMBER]"
click at [747, 393] on body "Carpet Closeouts [PERSON_NAME] Engagement Leads To-do My Reps Products My Produ…" at bounding box center [784, 386] width 1568 height 772
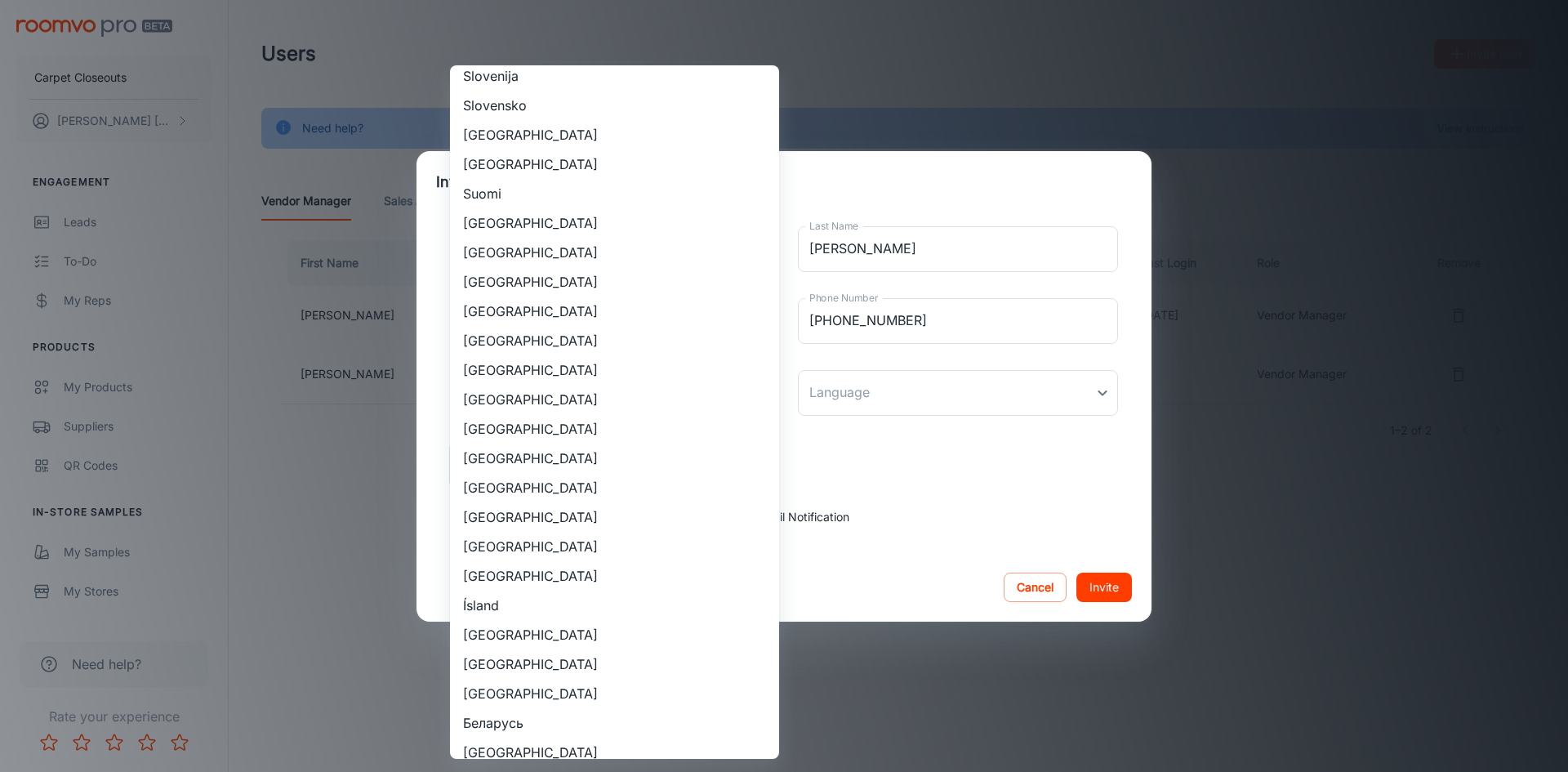
scroll to position [1553, 0]
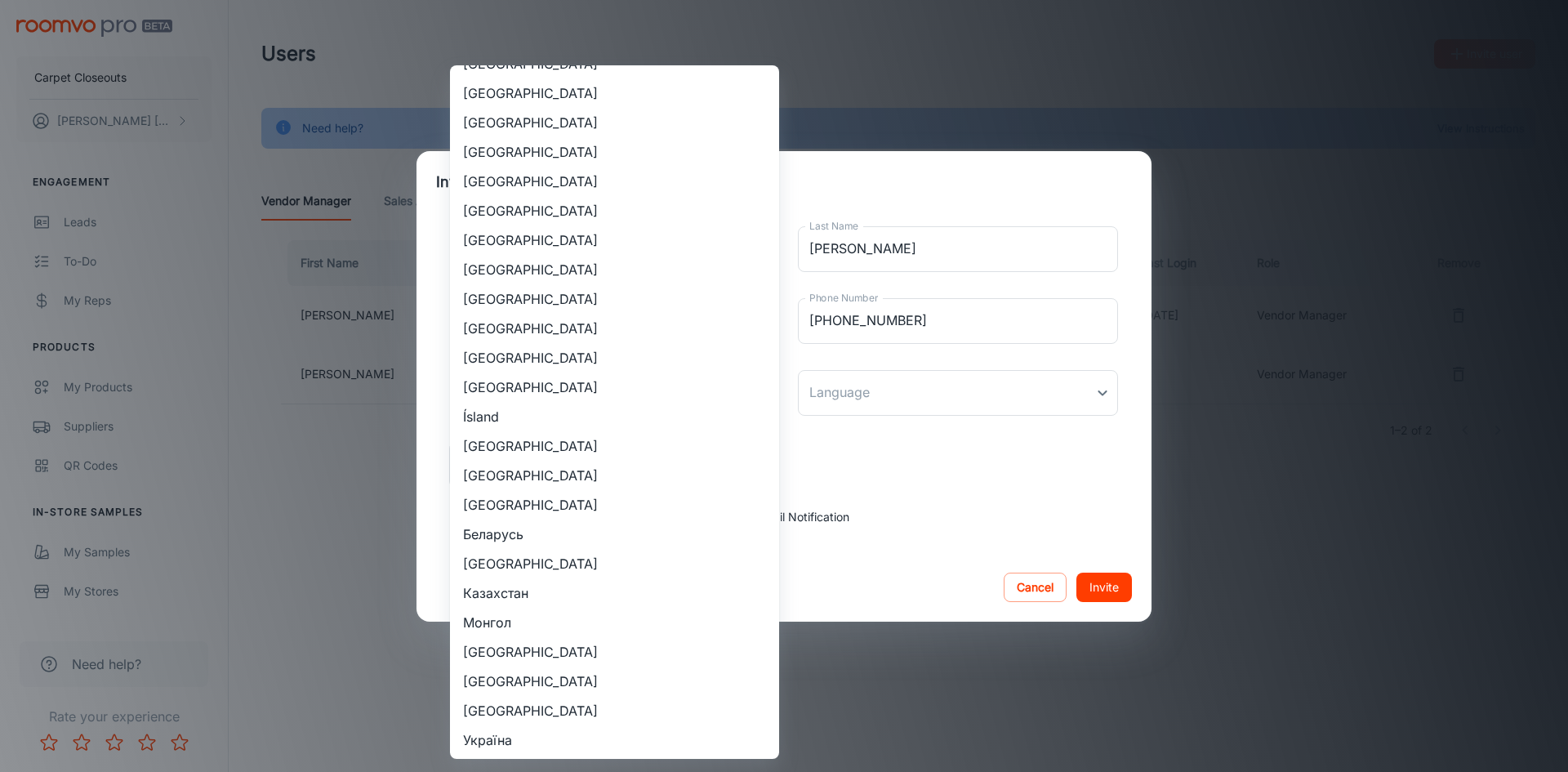
click at [548, 298] on li "[GEOGRAPHIC_DATA]" at bounding box center [614, 299] width 329 height 29
type input "[GEOGRAPHIC_DATA]"
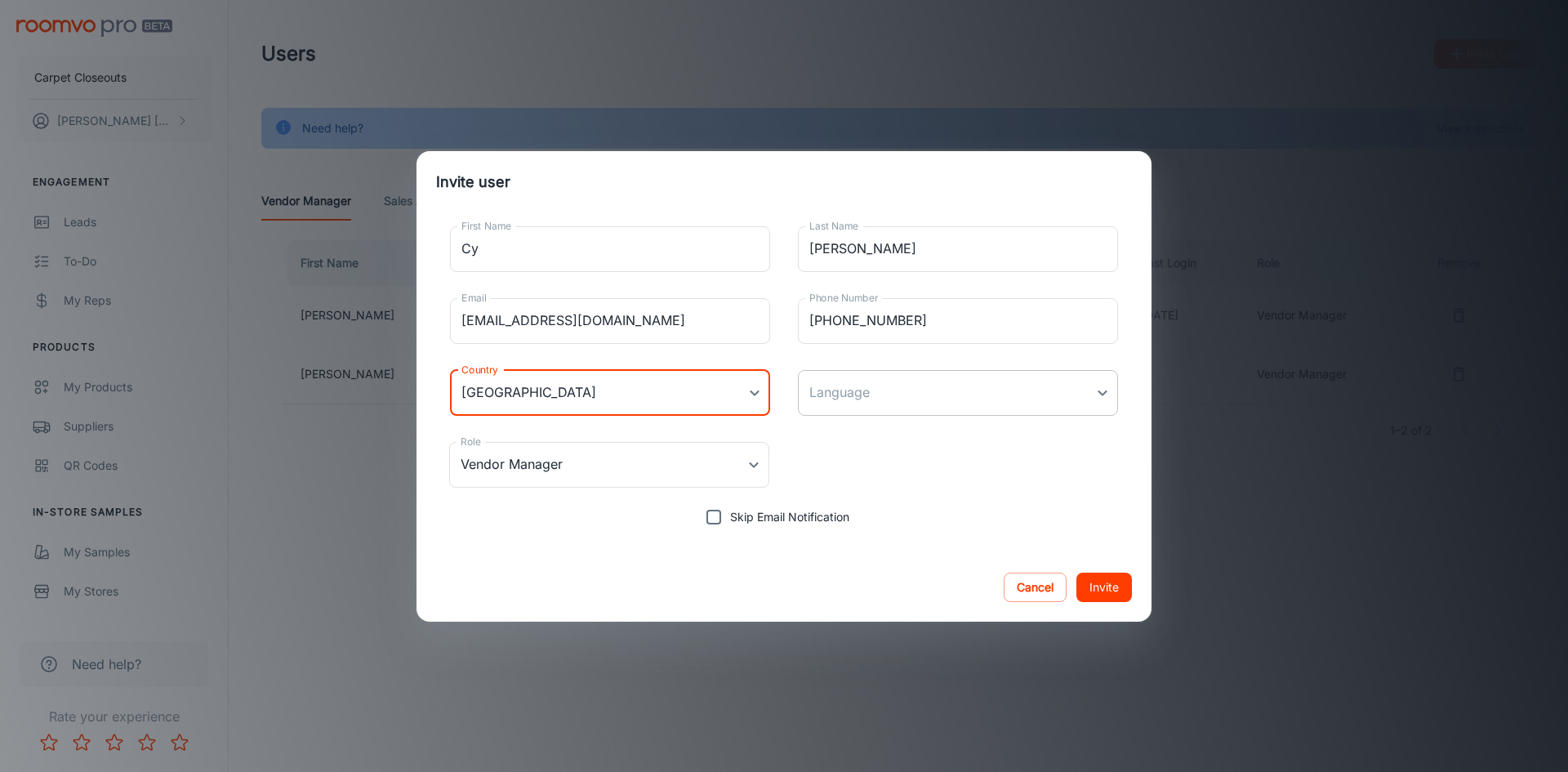
click at [860, 404] on body "Carpet Closeouts [PERSON_NAME] Engagement Leads To-do My Reps Products My Produ…" at bounding box center [784, 386] width 1568 height 772
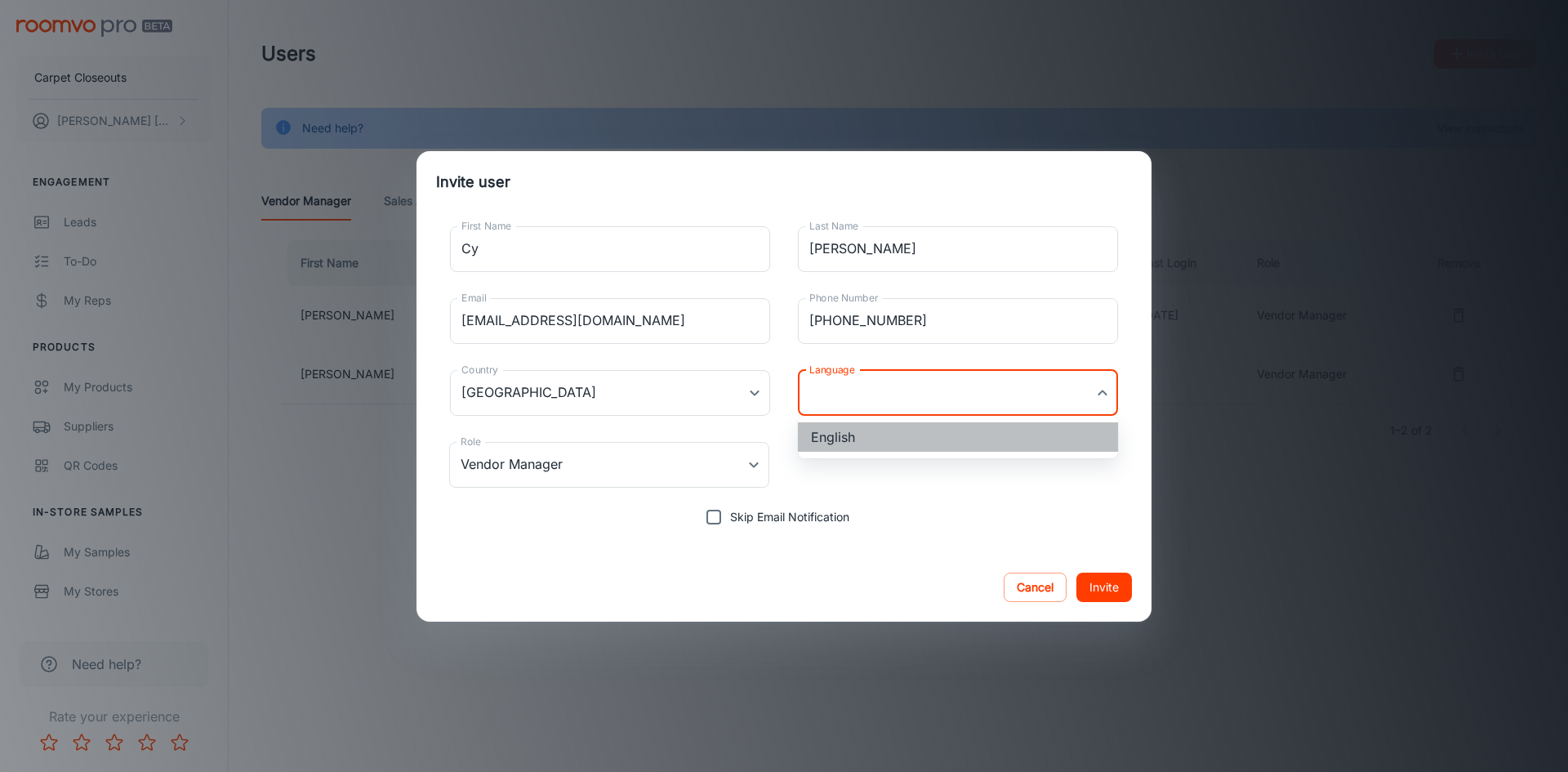
click at [854, 432] on li "English" at bounding box center [958, 436] width 320 height 29
type input "en-us"
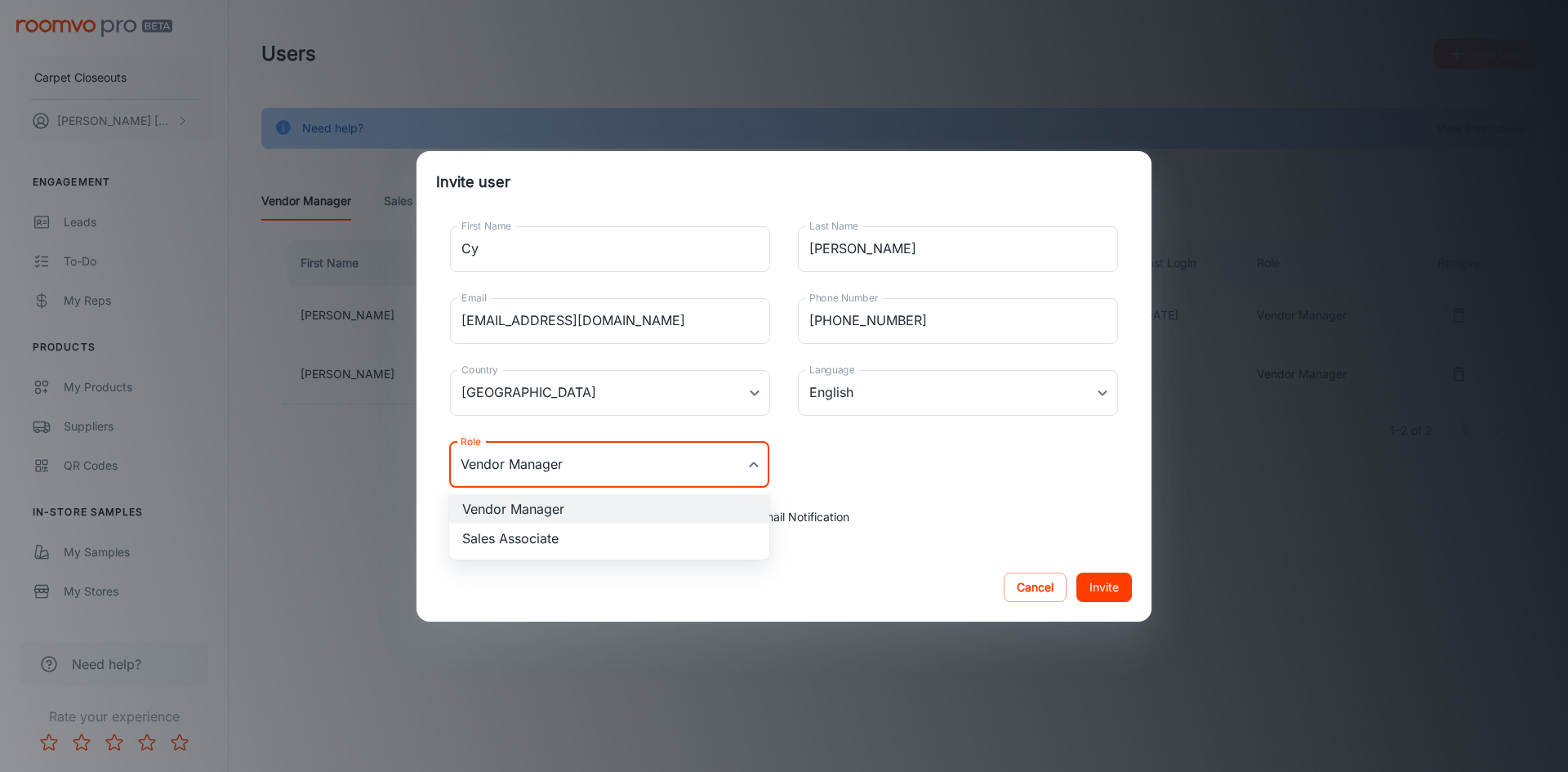
click at [757, 464] on body "Carpet Closeouts [PERSON_NAME] Engagement Leads To-do My Reps Products My Produ…" at bounding box center [784, 386] width 1568 height 772
click at [565, 513] on li "Vendor Manager" at bounding box center [610, 508] width 320 height 29
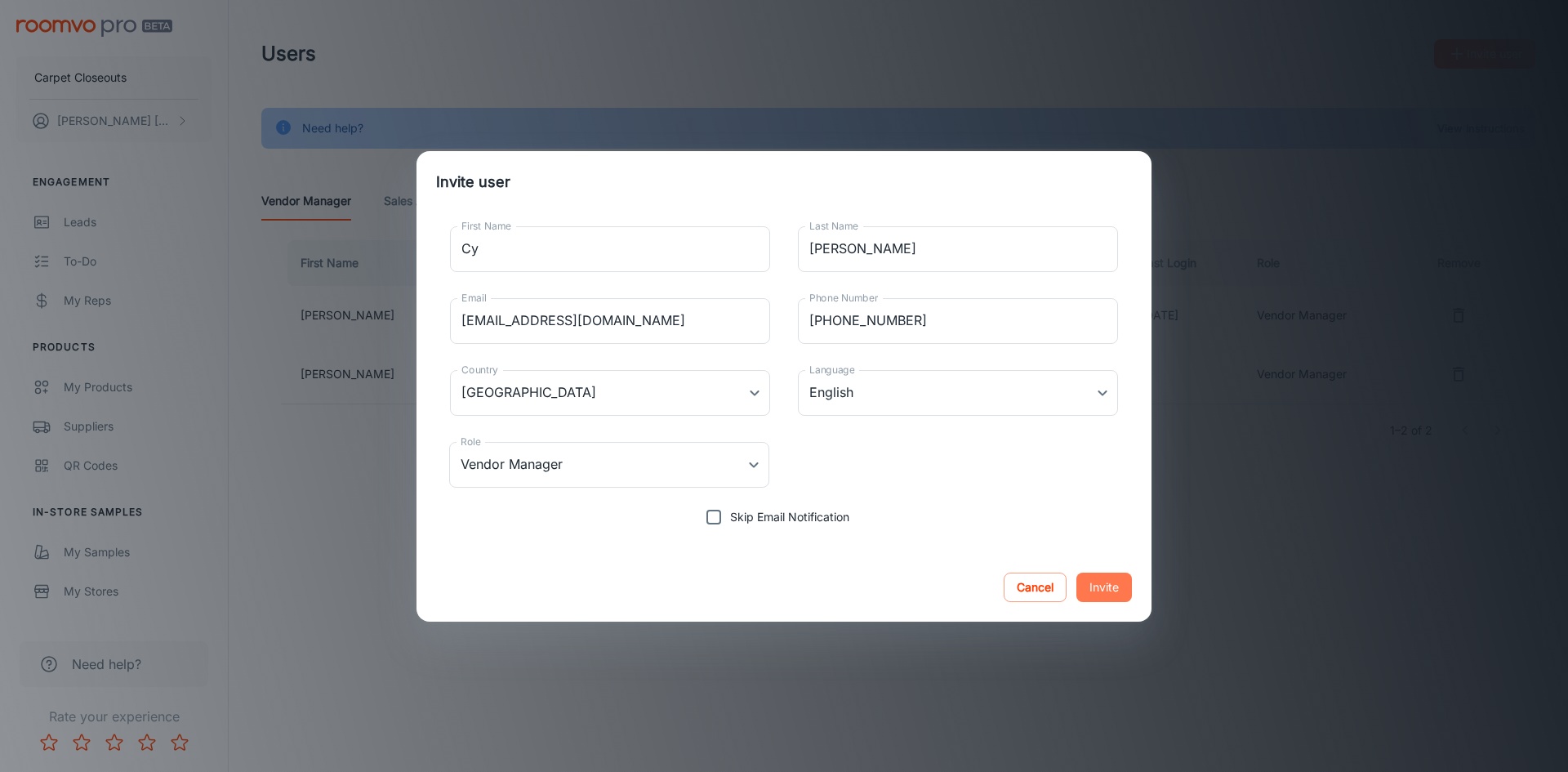
click at [1101, 585] on button "Invite" at bounding box center [1104, 587] width 56 height 29
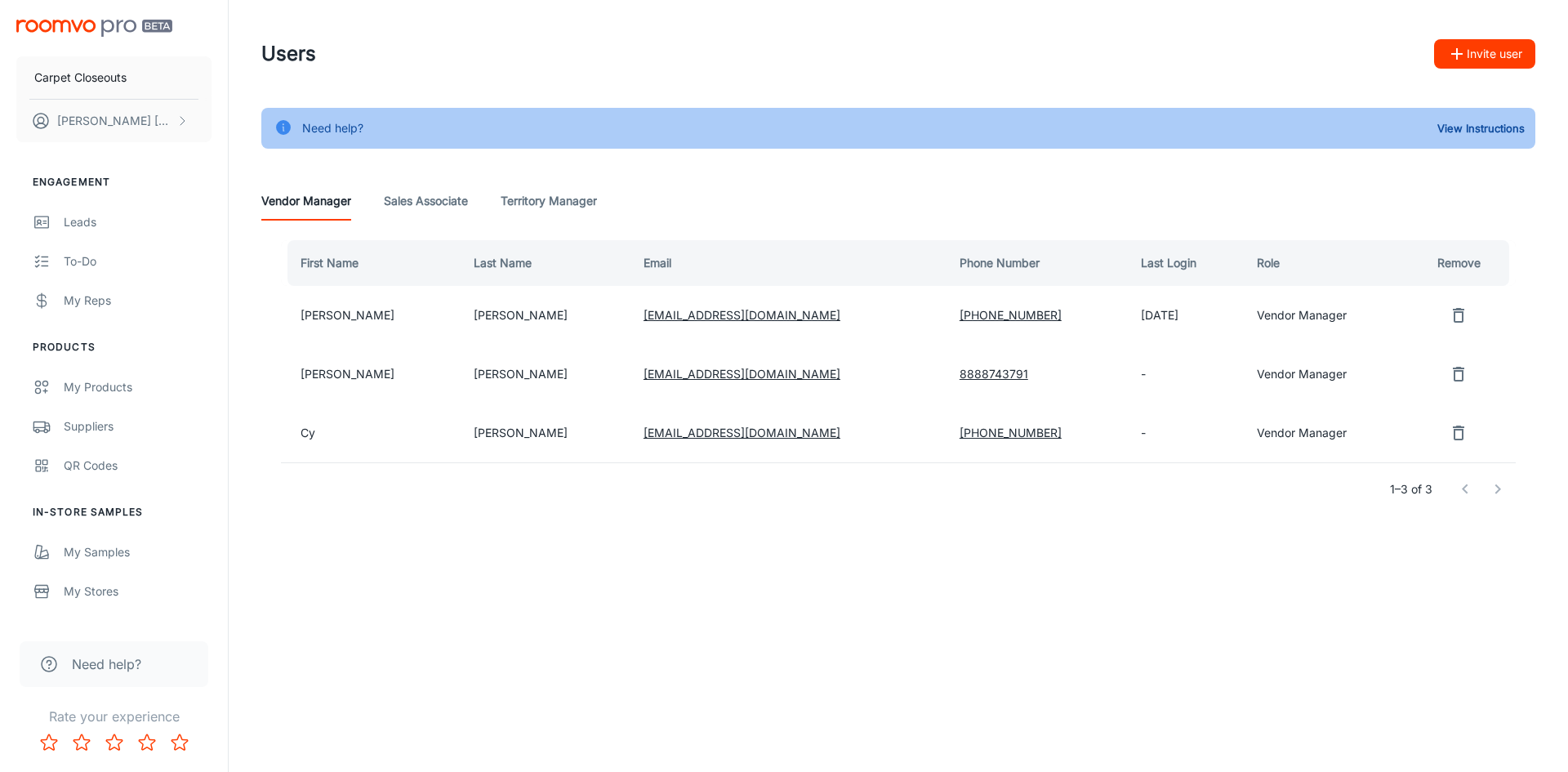
click at [91, 26] on img "scrollable content" at bounding box center [94, 28] width 156 height 17
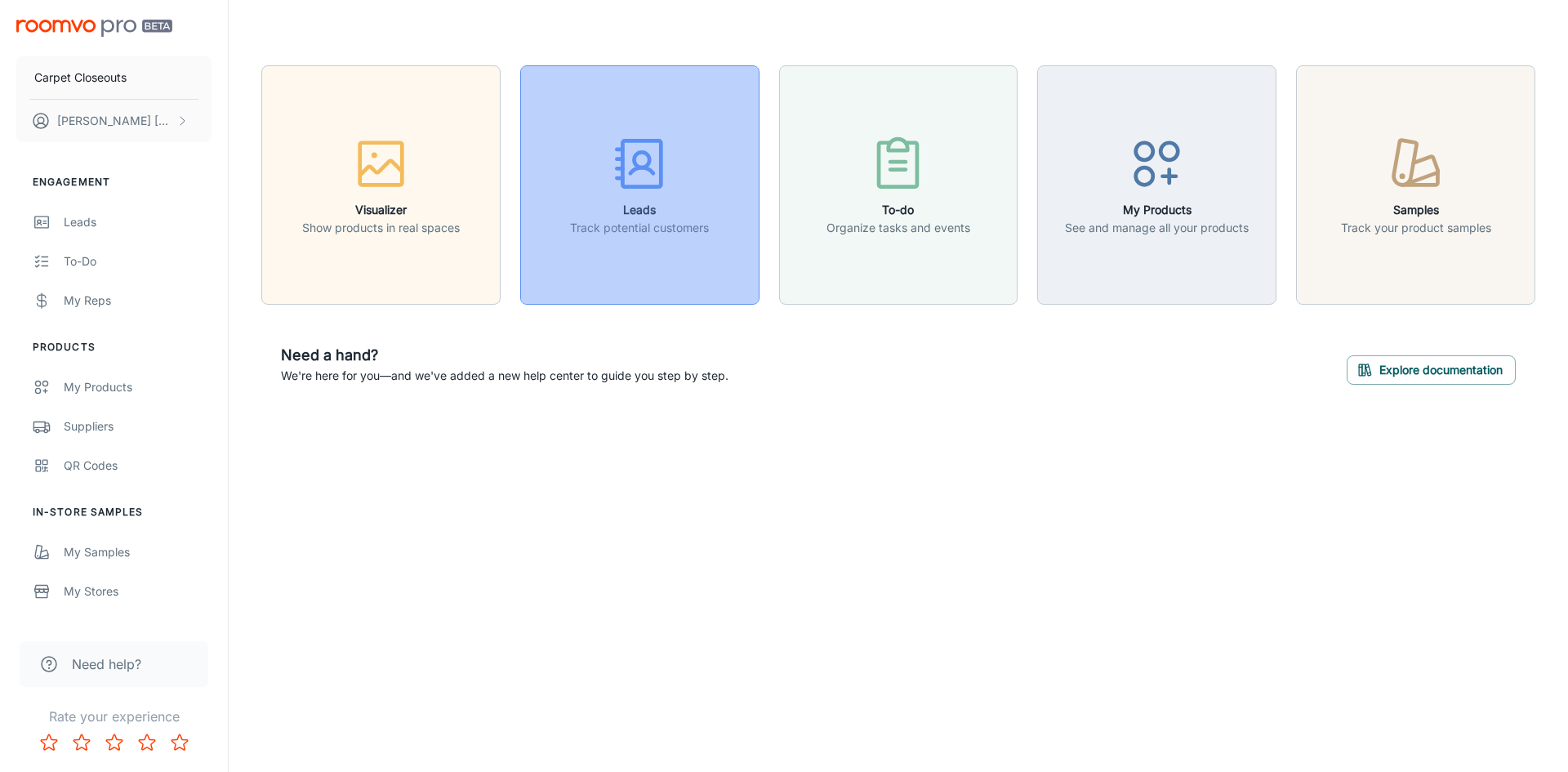
click at [677, 178] on div "button" at bounding box center [639, 167] width 138 height 68
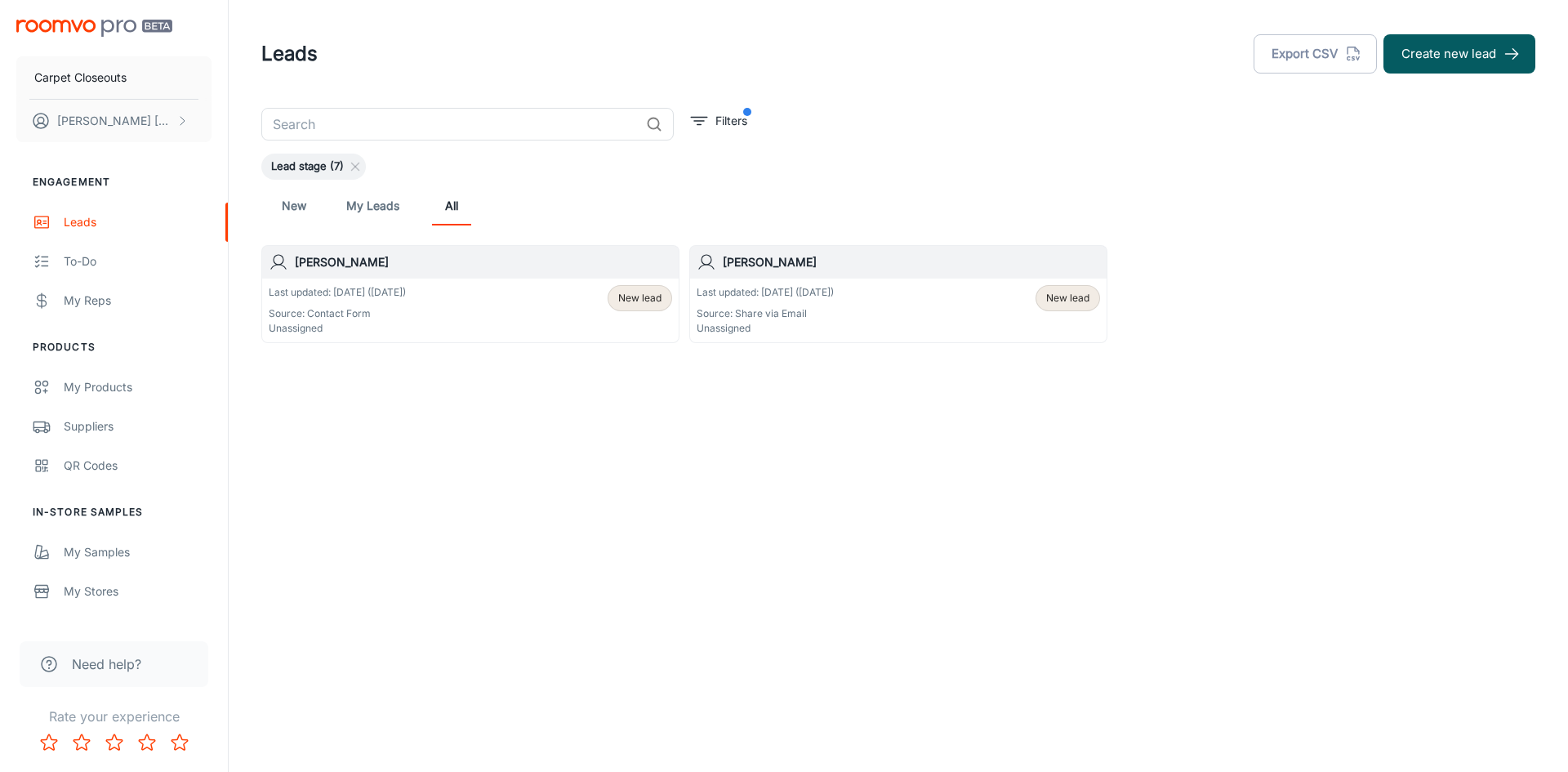
click at [43, 15] on div "Carpet Closeouts [PERSON_NAME]" at bounding box center [114, 78] width 228 height 156
click at [51, 29] on img "scrollable content" at bounding box center [94, 28] width 156 height 17
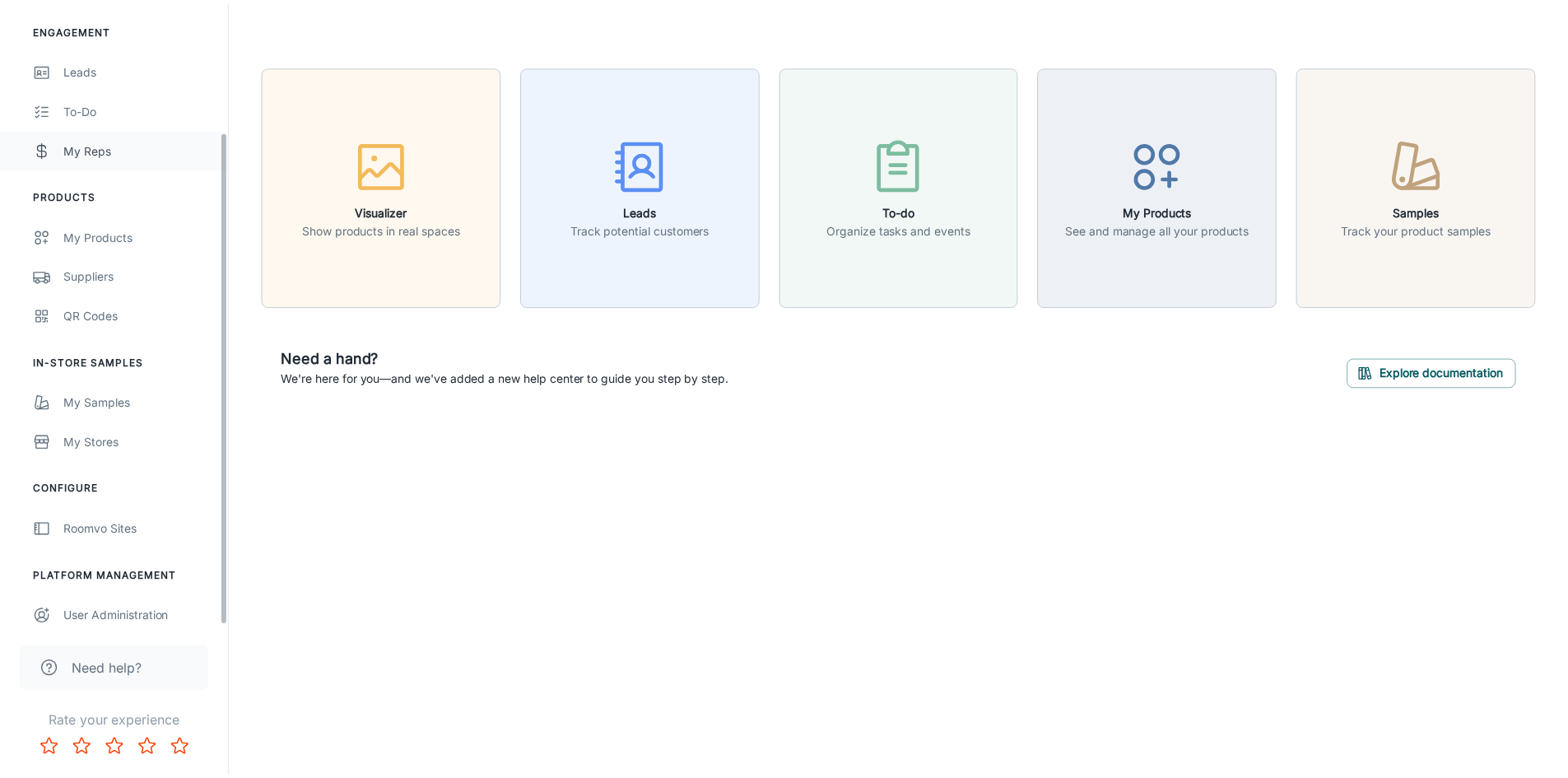
scroll to position [163, 0]
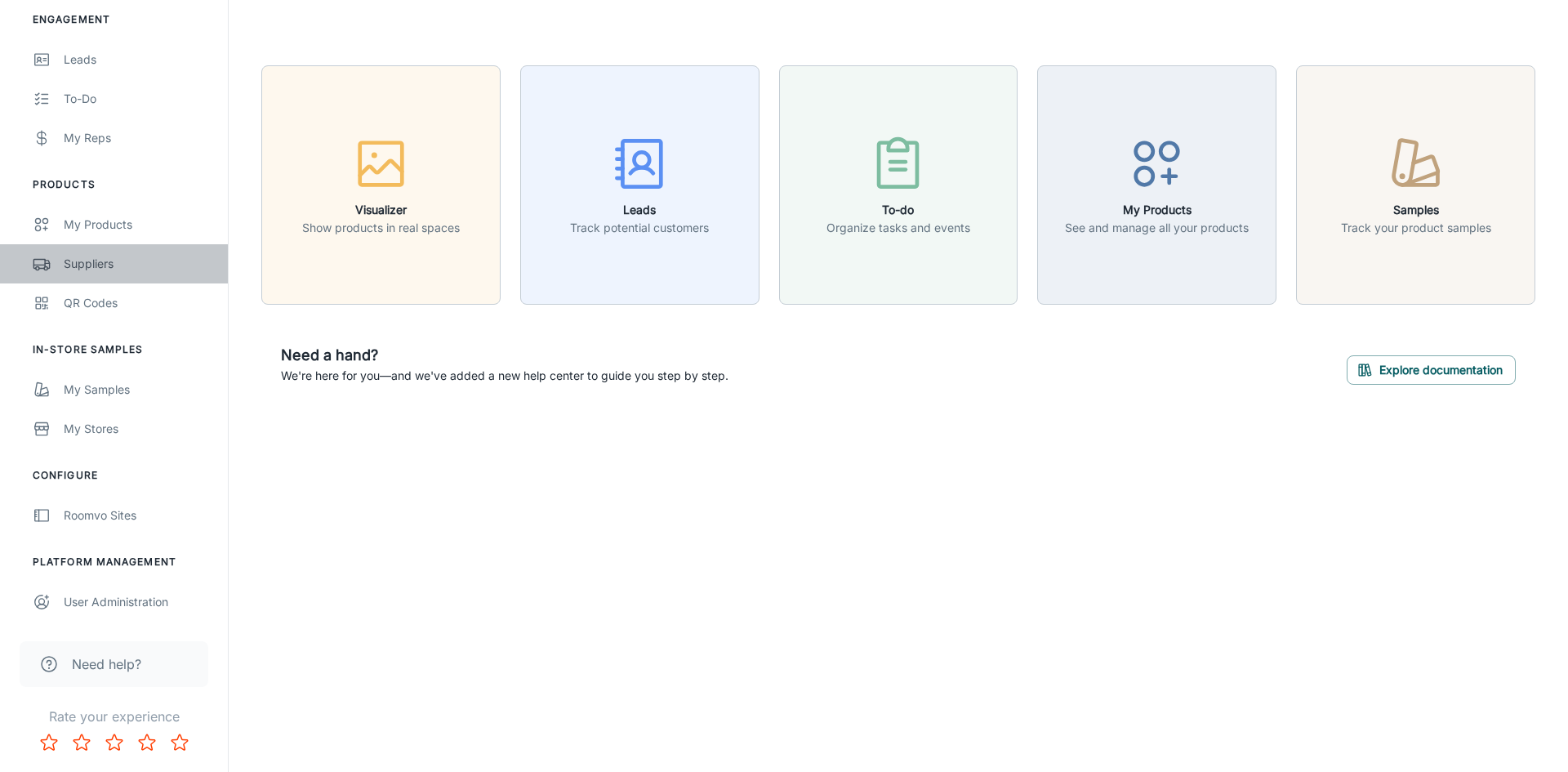
click at [90, 258] on div "Suppliers" at bounding box center [137, 264] width 148 height 18
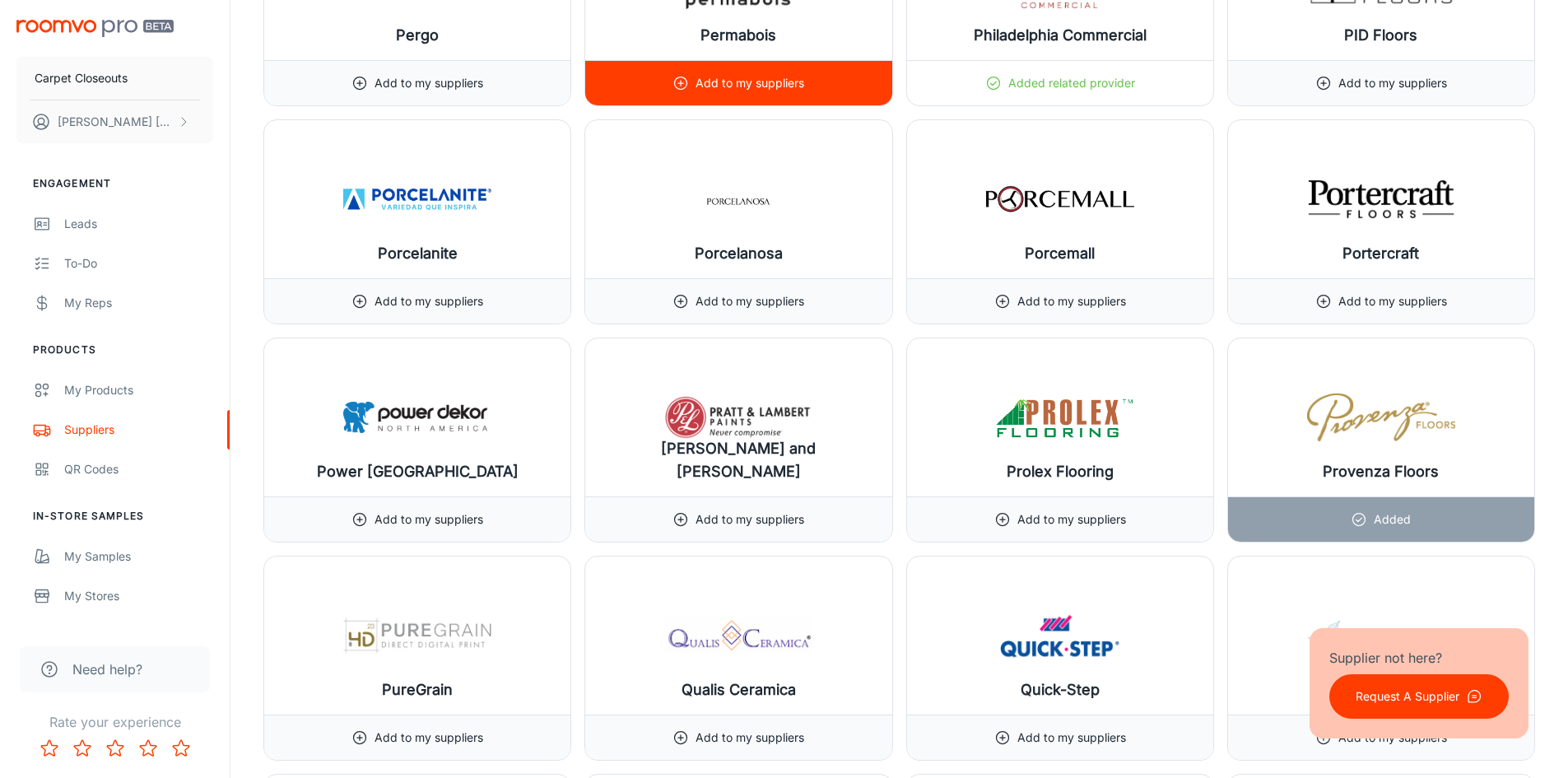
scroll to position [16635, 0]
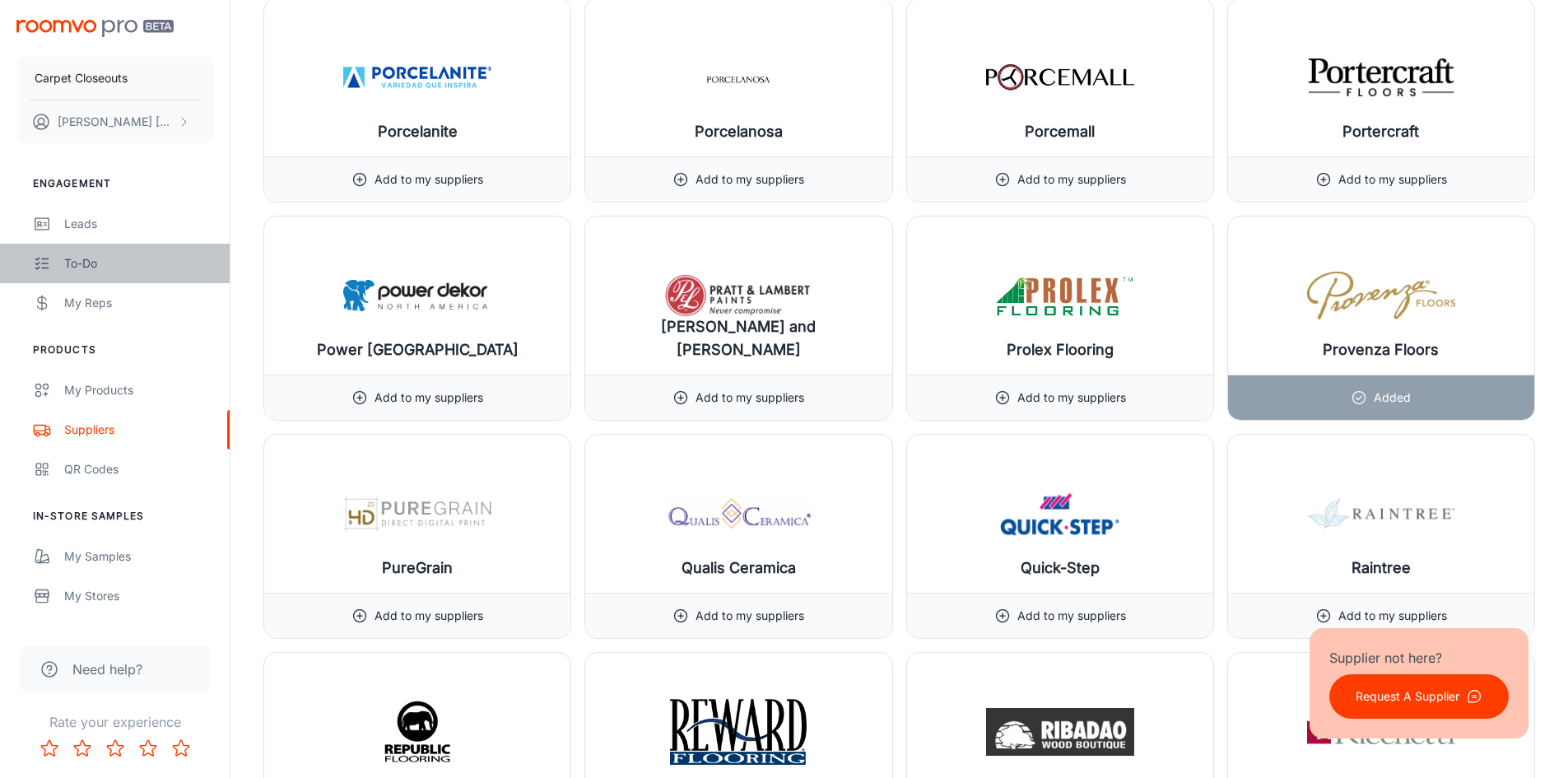
click at [82, 270] on div "To-do" at bounding box center [139, 263] width 149 height 18
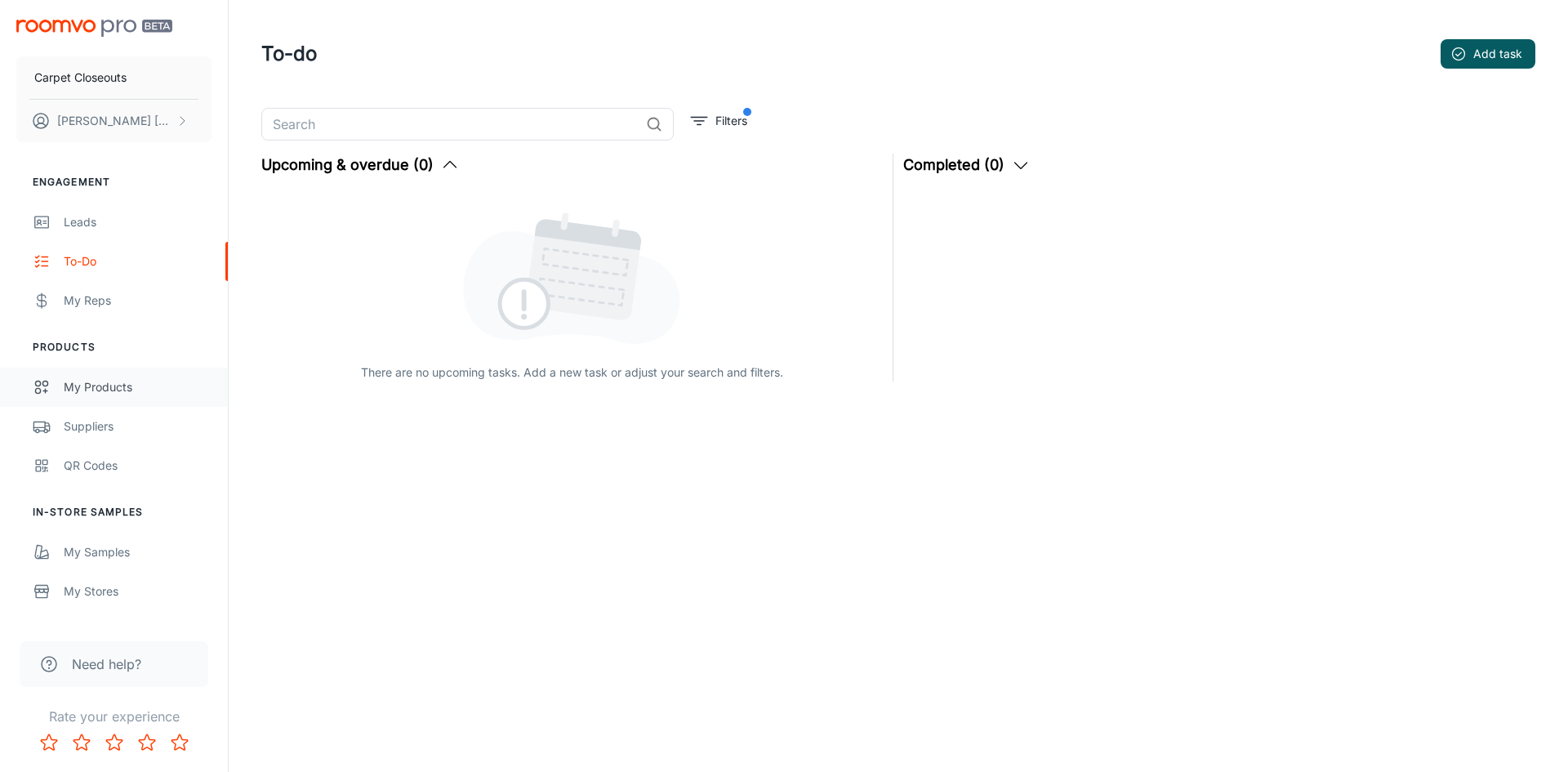
click at [111, 393] on div "My Products" at bounding box center [137, 387] width 148 height 18
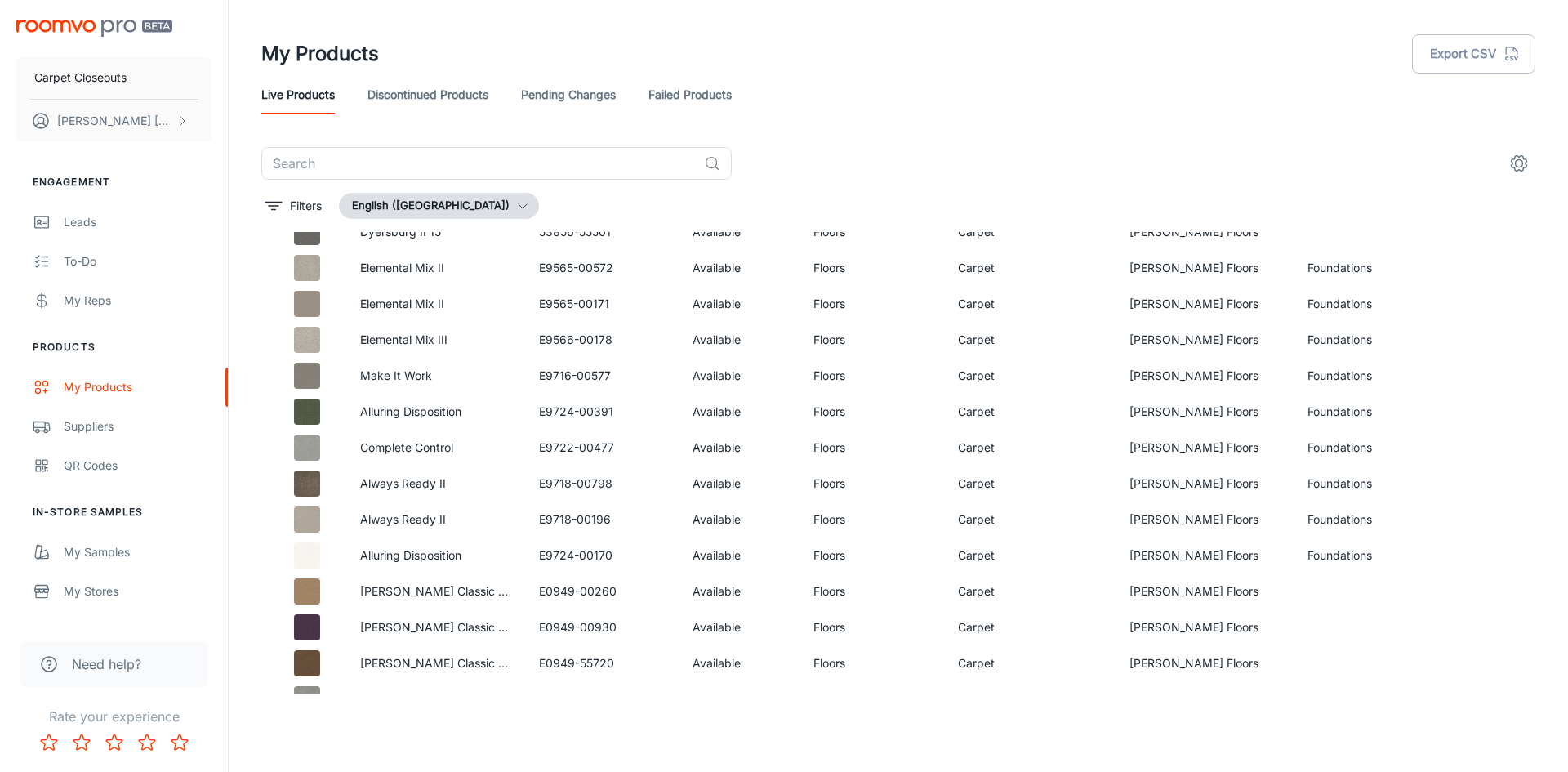
scroll to position [1068, 0]
click at [307, 340] on img at bounding box center [307, 342] width 27 height 27
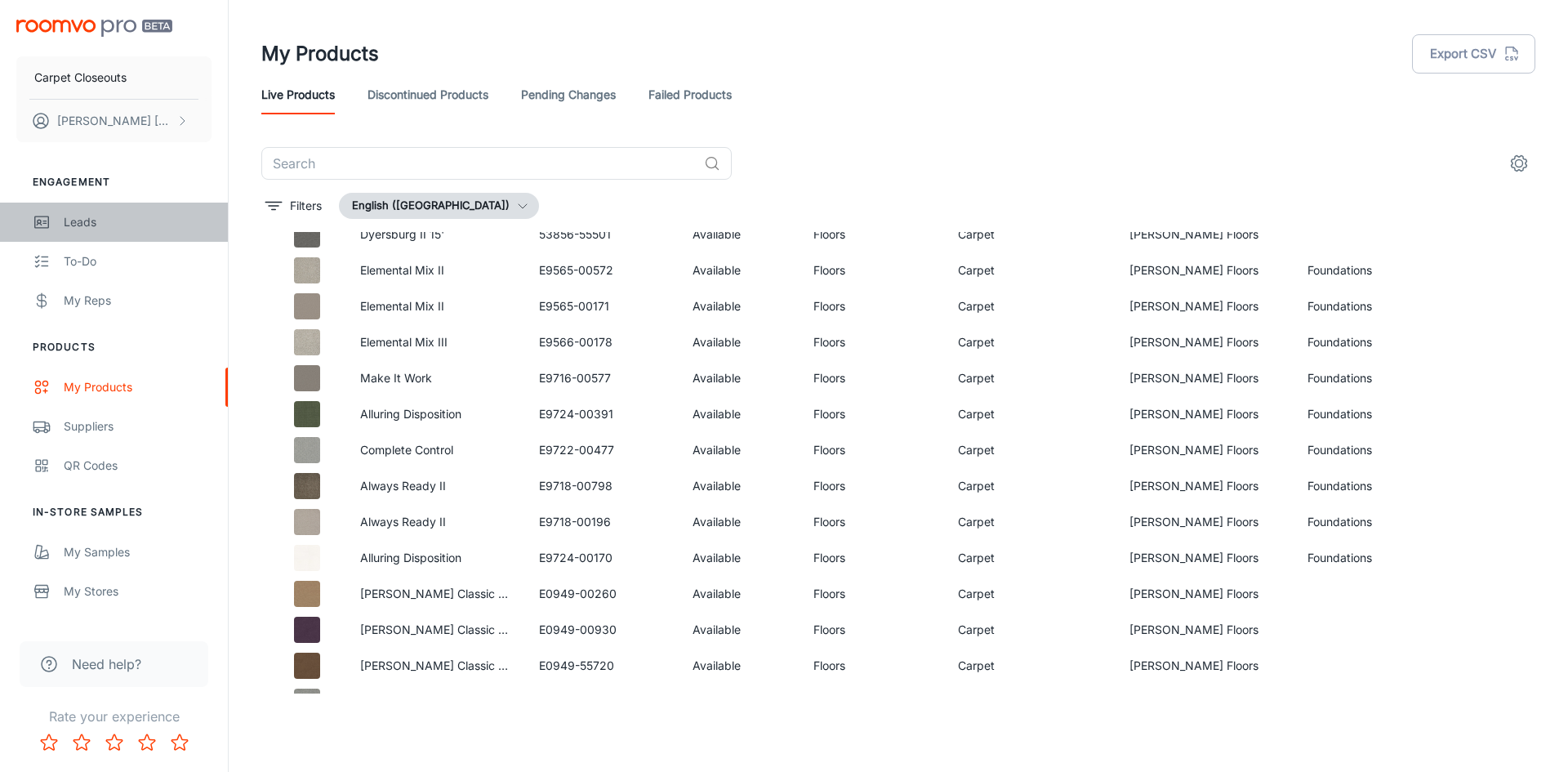
click at [113, 234] on link "Leads" at bounding box center [114, 222] width 228 height 39
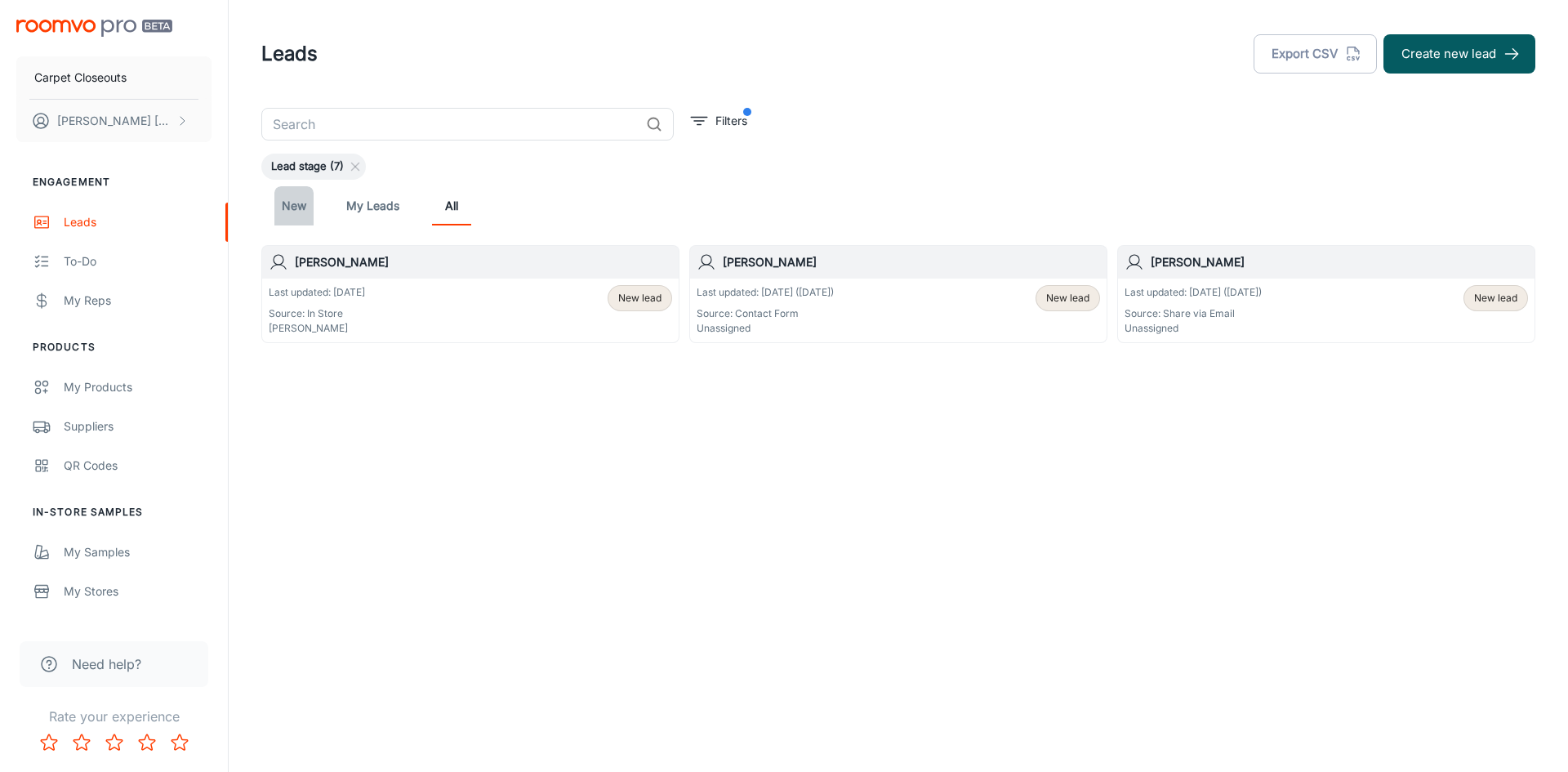
click at [302, 210] on link "New" at bounding box center [294, 205] width 39 height 39
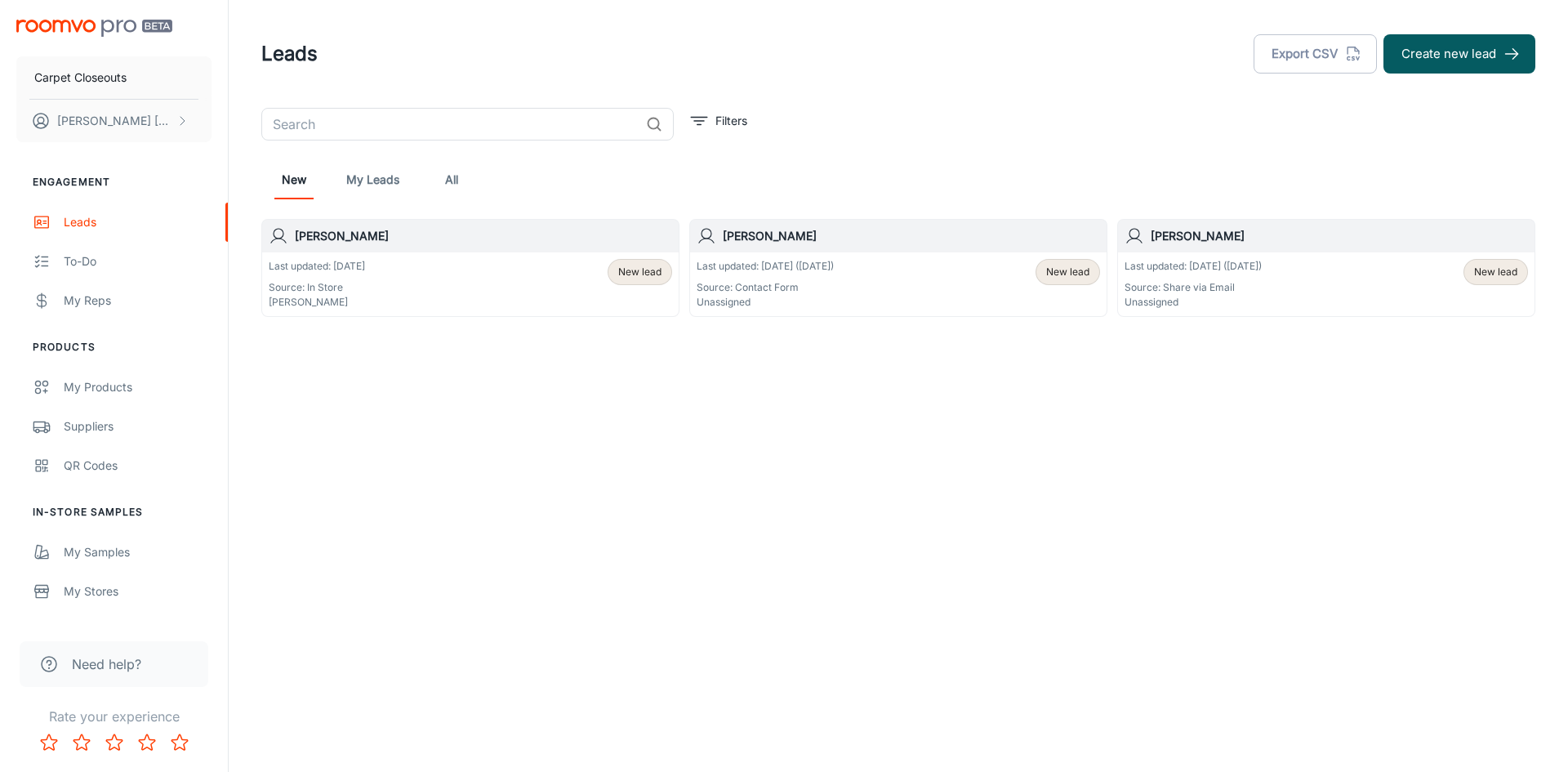
click at [634, 269] on span "New lead" at bounding box center [640, 272] width 44 height 15
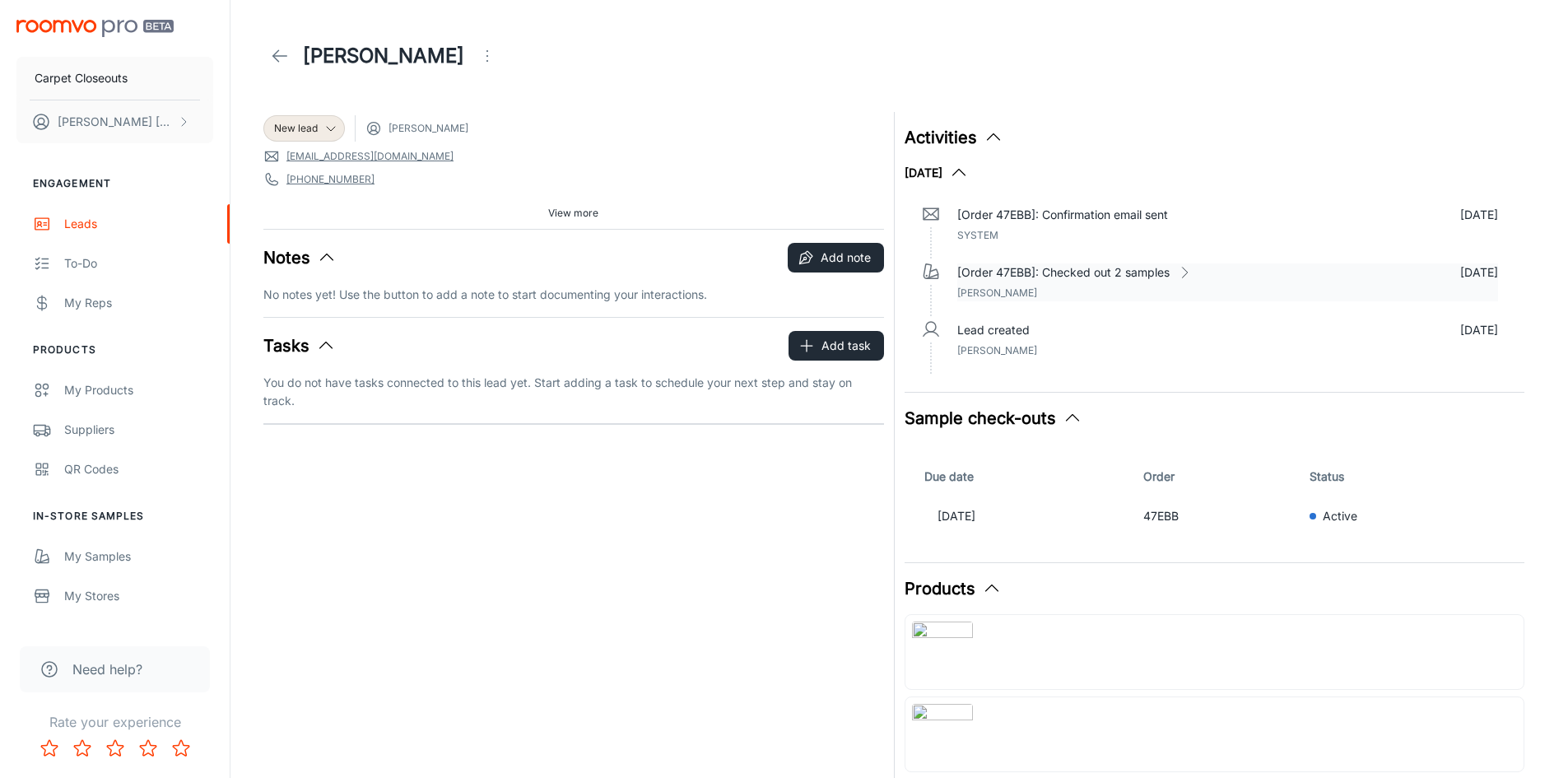
click at [1181, 270] on icon at bounding box center [1184, 272] width 16 height 16
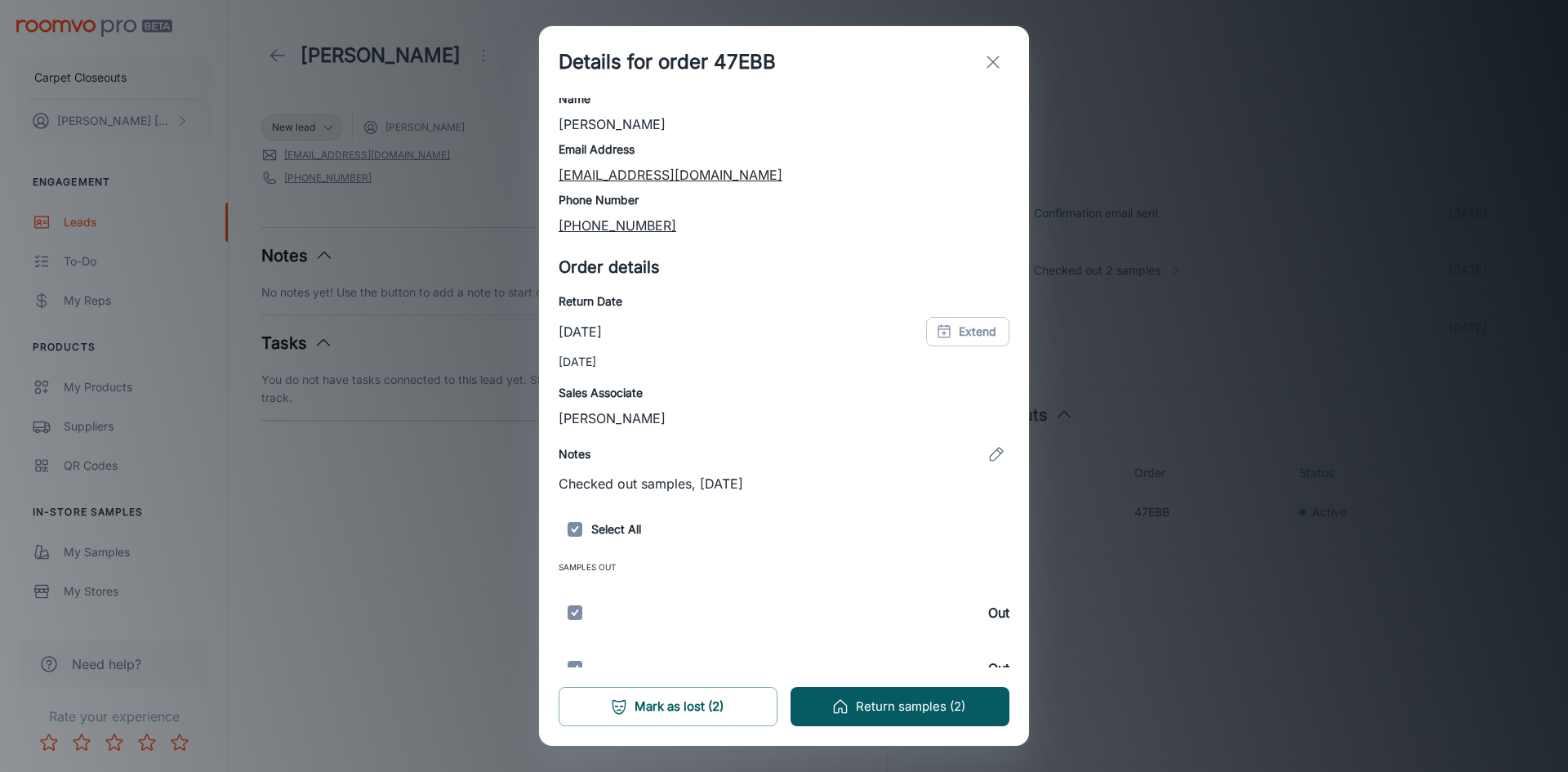
scroll to position [71, 0]
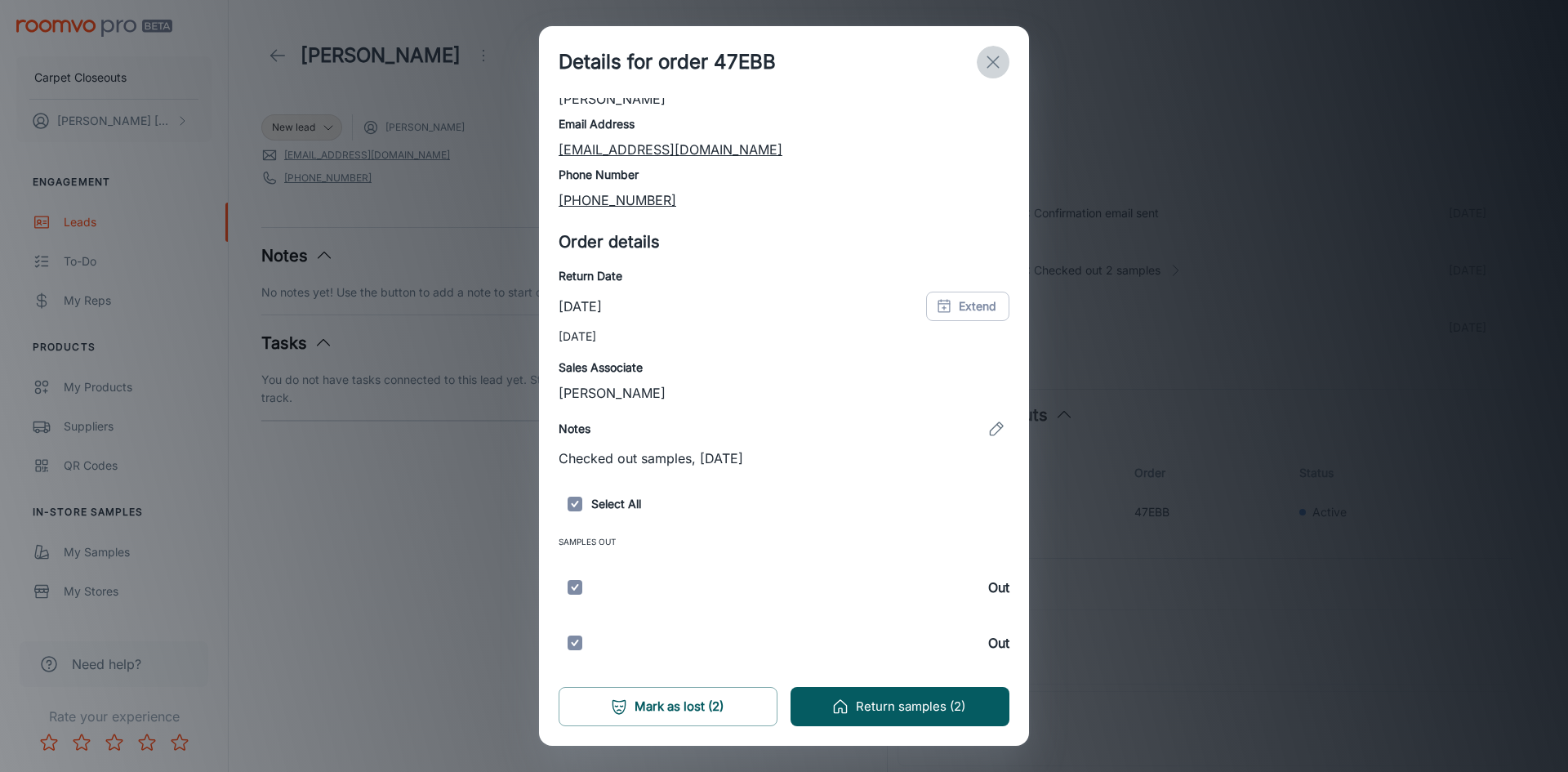
click at [990, 50] on button "exit" at bounding box center [994, 62] width 32 height 32
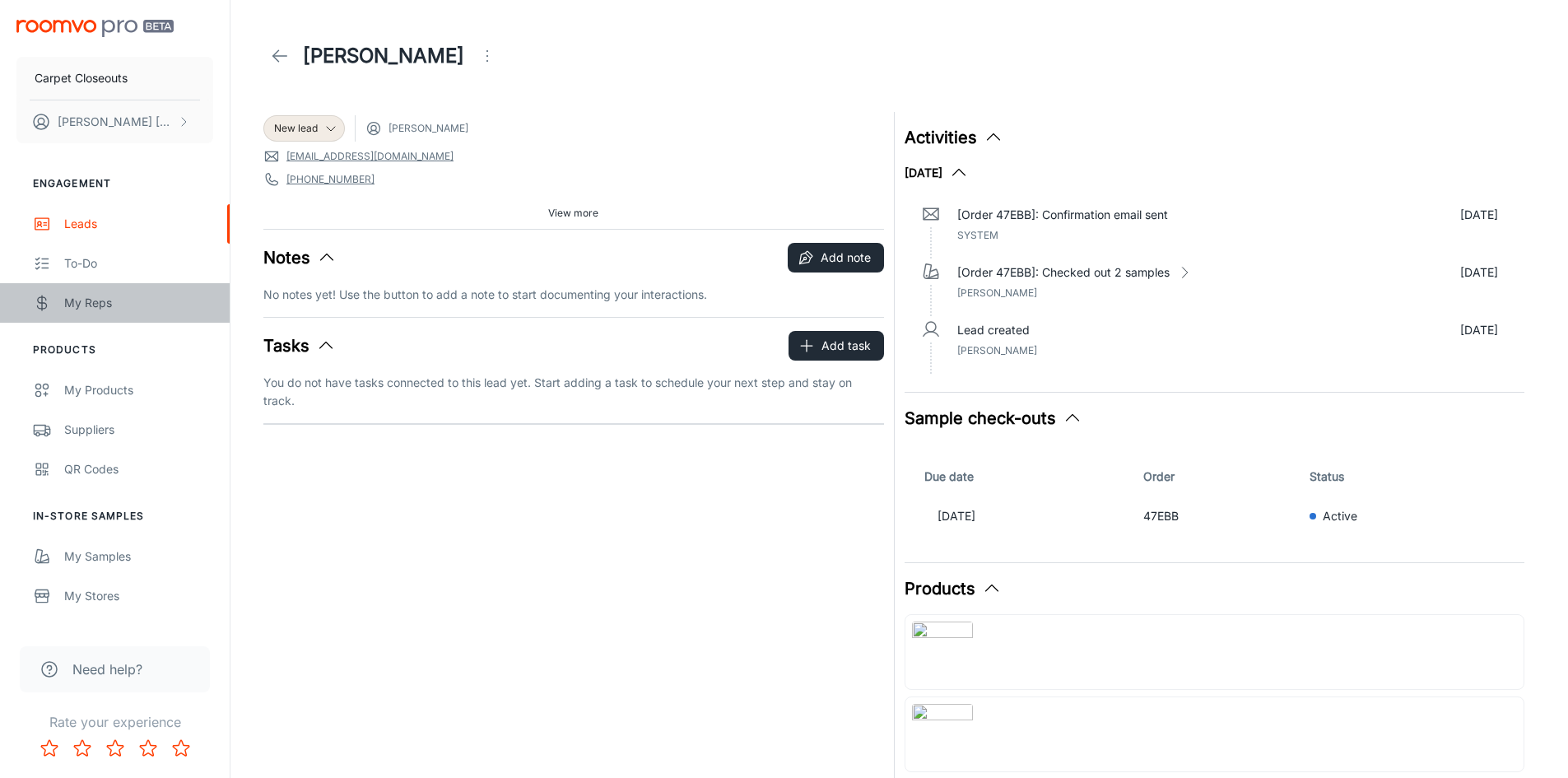
click at [90, 301] on div "My Reps" at bounding box center [139, 303] width 149 height 18
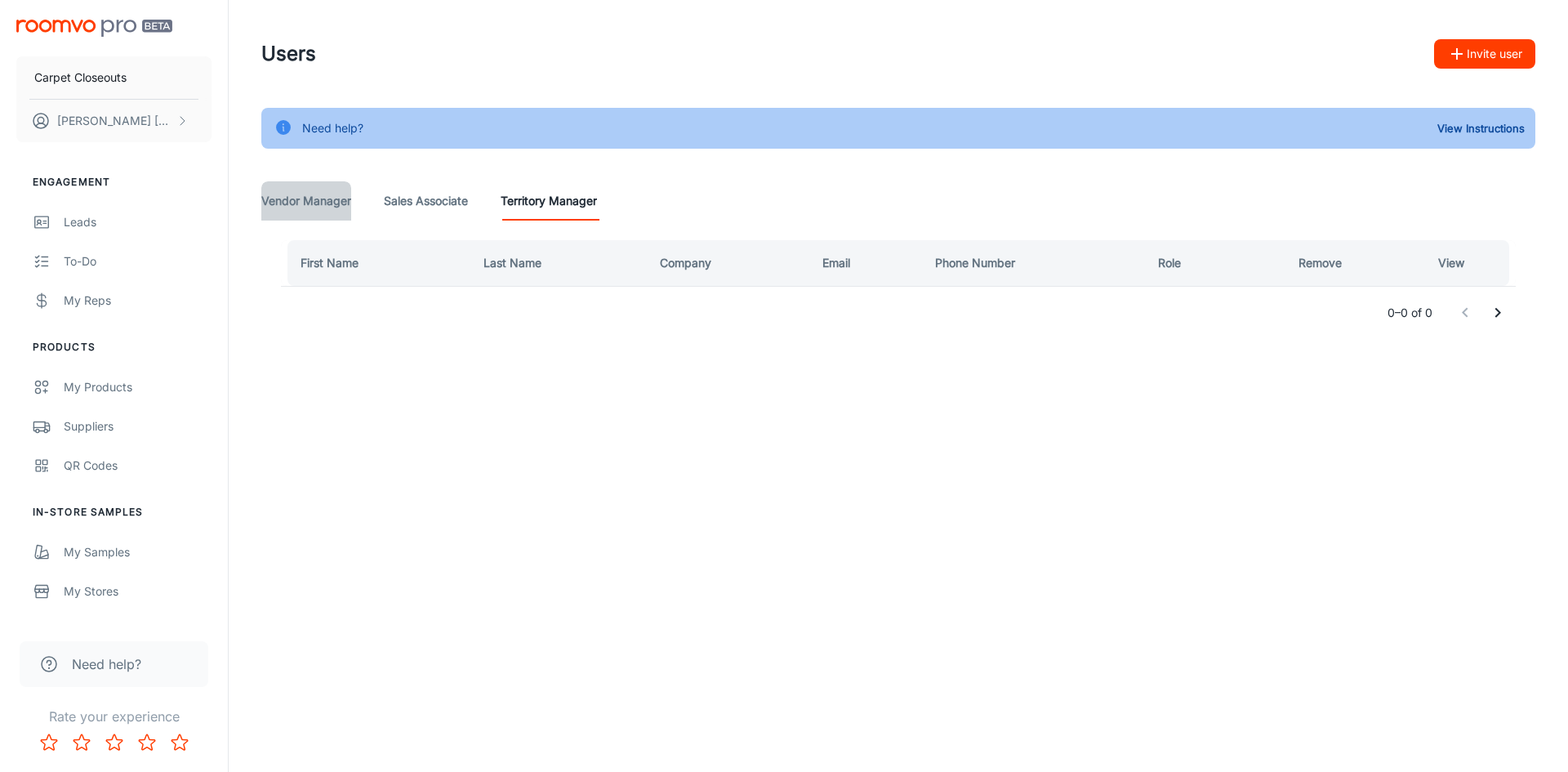
click at [313, 206] on Manager "Vendor Manager" at bounding box center [306, 200] width 90 height 39
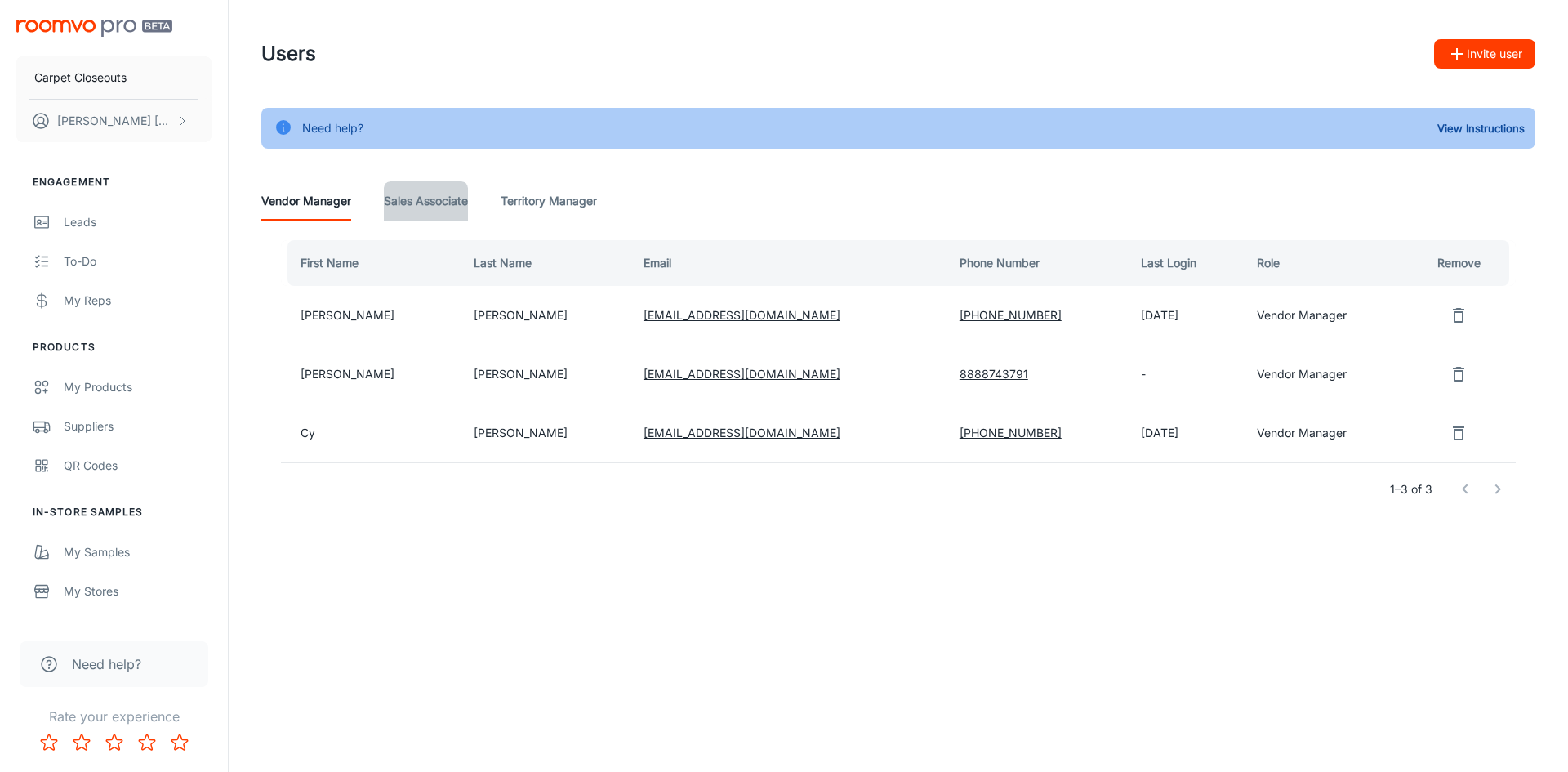
click at [417, 198] on Associate "Sales Associate" at bounding box center [426, 200] width 84 height 39
